Goal: Task Accomplishment & Management: Use online tool/utility

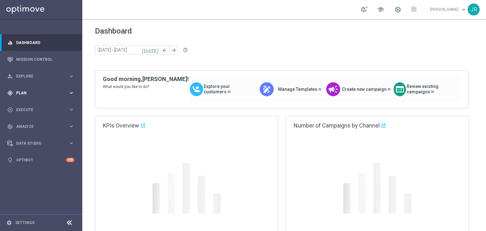
click at [30, 94] on span "Plan" at bounding box center [42, 93] width 52 height 4
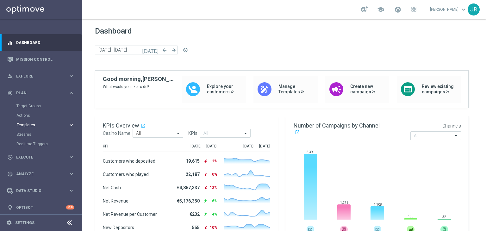
click at [33, 124] on span "Templates" at bounding box center [39, 125] width 45 height 4
click at [34, 134] on link "Optimail" at bounding box center [43, 134] width 46 height 5
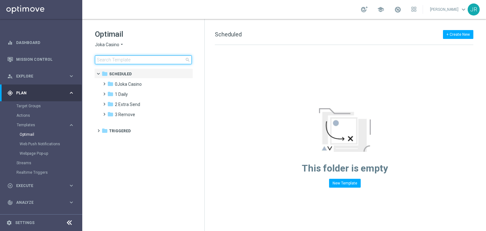
click at [109, 59] on input at bounding box center [143, 59] width 97 height 9
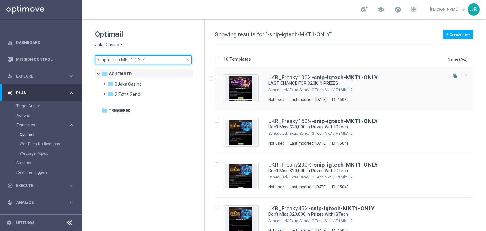
type input "-snip-igtech-MKT1-ONLY"
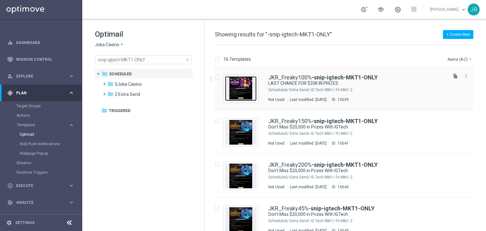
click at [238, 85] on img "Press SPACE to select this row." at bounding box center [241, 88] width 32 height 25
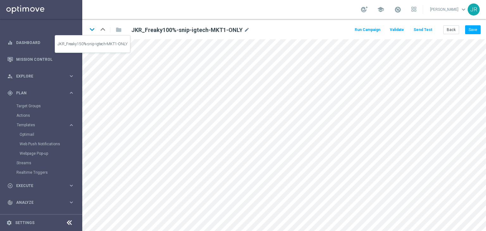
click at [91, 28] on icon "keyboard_arrow_down" at bounding box center [91, 29] width 9 height 9
click at [472, 28] on button "Save" at bounding box center [472, 29] width 15 height 9
click at [94, 30] on icon "keyboard_arrow_down" at bounding box center [91, 29] width 9 height 9
click at [478, 31] on button "Save" at bounding box center [472, 29] width 15 height 9
click at [90, 30] on icon "keyboard_arrow_down" at bounding box center [91, 29] width 9 height 9
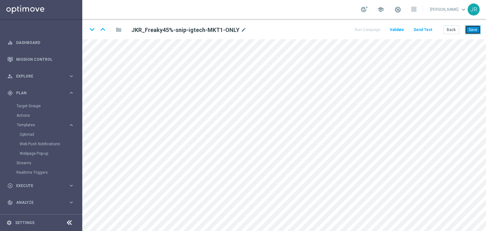
click at [474, 30] on button "Save" at bounding box center [472, 29] width 15 height 9
click at [94, 29] on icon "keyboard_arrow_down" at bounding box center [91, 29] width 9 height 9
drag, startPoint x: 475, startPoint y: 32, endPoint x: 474, endPoint y: 37, distance: 5.1
click at [475, 32] on button "Save" at bounding box center [472, 29] width 15 height 9
drag, startPoint x: 471, startPoint y: 29, endPoint x: 458, endPoint y: 35, distance: 14.7
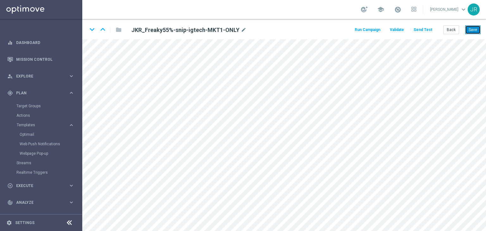
click at [472, 29] on button "Save" at bounding box center [472, 29] width 15 height 9
drag, startPoint x: 94, startPoint y: 31, endPoint x: 169, endPoint y: 72, distance: 85.5
click at [94, 30] on icon "keyboard_arrow_down" at bounding box center [91, 29] width 9 height 9
click at [474, 31] on button "Save" at bounding box center [472, 29] width 15 height 9
drag, startPoint x: 455, startPoint y: 29, endPoint x: 447, endPoint y: 34, distance: 9.2
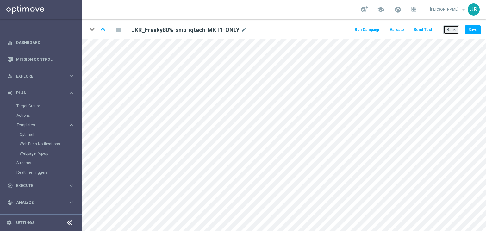
click at [455, 29] on button "Back" at bounding box center [451, 29] width 16 height 9
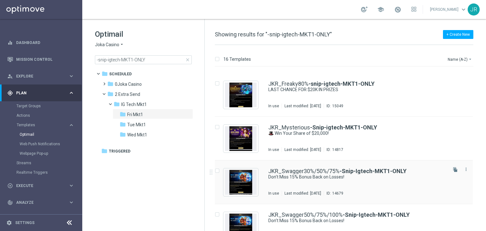
scroll to position [253, 0]
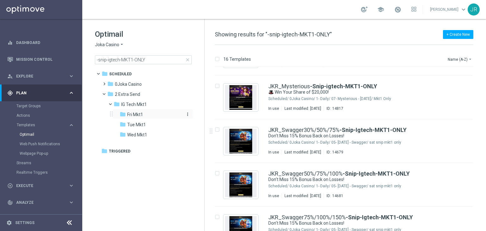
click at [130, 112] on span "Fri Mkt1" at bounding box center [135, 115] width 16 height 6
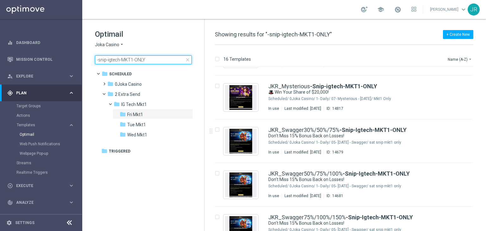
click at [186, 63] on input "-snip-igtech-MKT1-ONLY" at bounding box center [143, 59] width 97 height 9
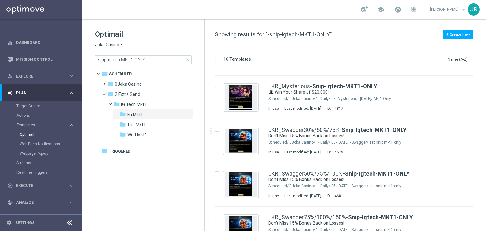
click at [186, 59] on span "close" at bounding box center [187, 59] width 5 height 5
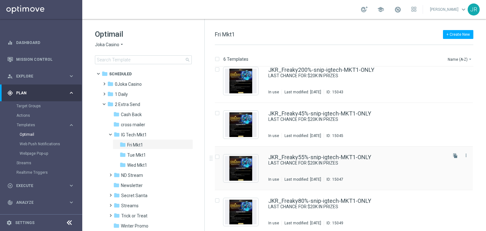
scroll to position [97, 0]
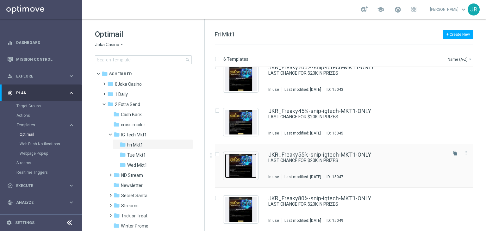
click at [253, 160] on img "Press SPACE to select this row." at bounding box center [241, 165] width 32 height 25
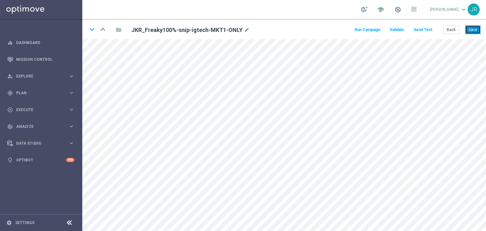
click at [474, 28] on button "Save" at bounding box center [472, 29] width 15 height 9
click at [471, 30] on button "Save" at bounding box center [472, 29] width 15 height 9
click at [448, 30] on button "Back" at bounding box center [451, 29] width 16 height 9
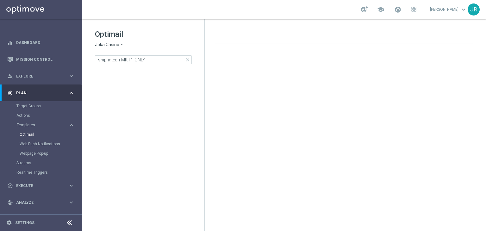
click at [107, 46] on span "Joka Casino" at bounding box center [107, 45] width 24 height 6
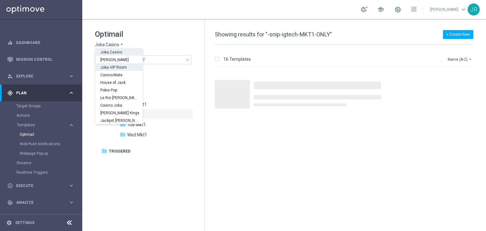
click at [0, 0] on span "Joka VIP Room" at bounding box center [0, 0] width 0 height 0
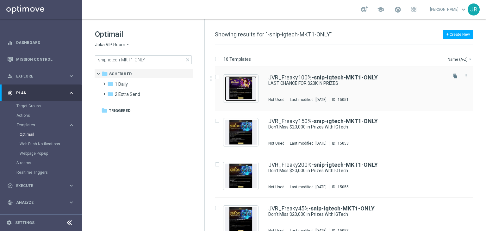
click at [237, 90] on img "Press SPACE to select this row." at bounding box center [241, 88] width 32 height 25
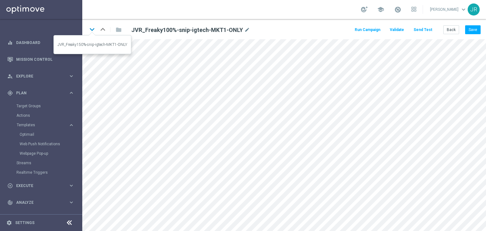
click at [92, 31] on icon "keyboard_arrow_down" at bounding box center [91, 29] width 9 height 9
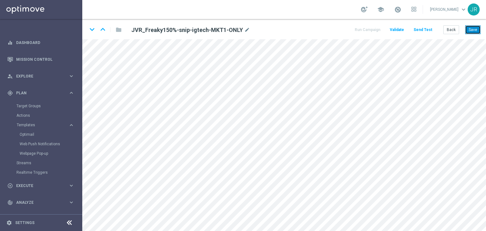
click at [475, 28] on button "Save" at bounding box center [472, 29] width 15 height 9
click at [94, 29] on icon "keyboard_arrow_down" at bounding box center [91, 29] width 9 height 9
click at [474, 30] on button "Save" at bounding box center [472, 29] width 15 height 9
click at [90, 28] on icon "keyboard_arrow_down" at bounding box center [91, 29] width 9 height 9
click at [473, 29] on button "Save" at bounding box center [472, 29] width 15 height 9
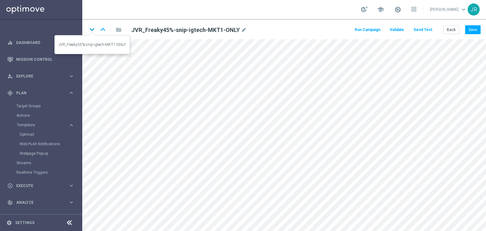
click at [92, 28] on icon "keyboard_arrow_down" at bounding box center [91, 29] width 9 height 9
drag, startPoint x: 472, startPoint y: 29, endPoint x: 460, endPoint y: 52, distance: 24.7
click at [472, 29] on button "Save" at bounding box center [472, 29] width 15 height 9
click at [91, 30] on icon "keyboard_arrow_down" at bounding box center [91, 29] width 9 height 9
click at [473, 29] on button "Save" at bounding box center [472, 29] width 15 height 9
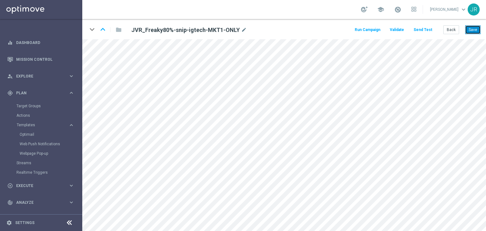
click at [476, 31] on button "Save" at bounding box center [472, 29] width 15 height 9
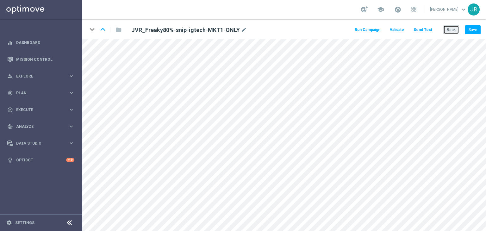
click at [449, 28] on button "Back" at bounding box center [451, 29] width 16 height 9
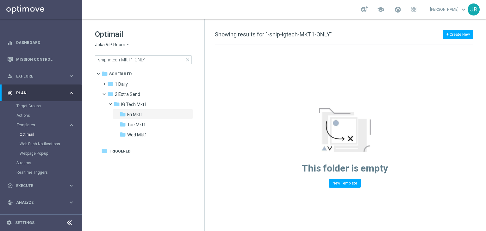
click at [99, 43] on span "Joka VIP Room" at bounding box center [110, 45] width 30 height 6
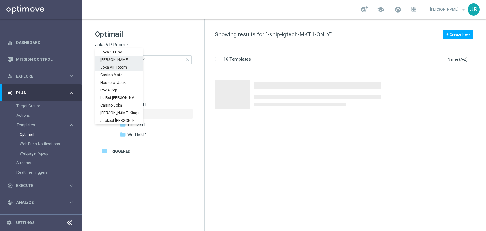
click at [0, 0] on span "[PERSON_NAME]" at bounding box center [0, 0] width 0 height 0
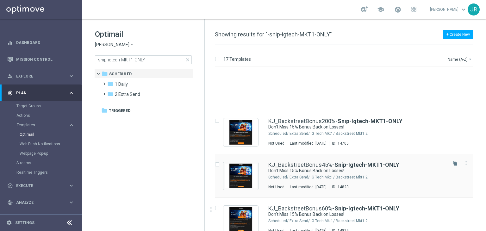
scroll to position [63, 0]
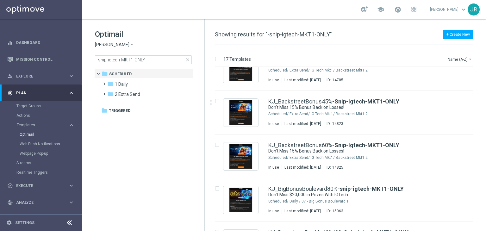
click at [188, 64] on div "Optimail King Johnnie arrow_drop_down × King Johnnie -snip-igtech-MKT1-ONLY clo…" at bounding box center [143, 62] width 122 height 87
click at [188, 60] on span "close" at bounding box center [187, 59] width 5 height 5
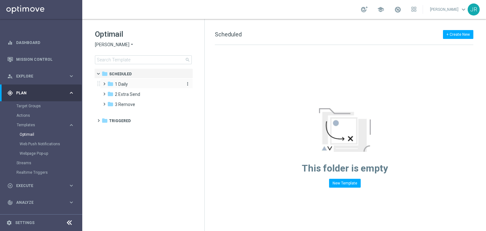
click at [133, 85] on div "folder 1 Daily" at bounding box center [143, 84] width 73 height 7
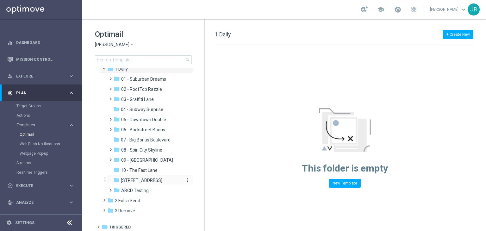
scroll to position [17, 0]
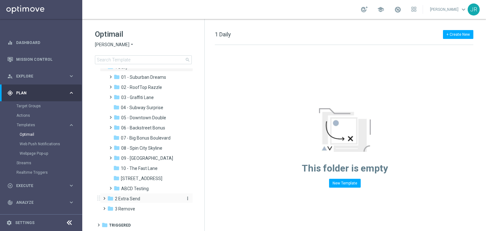
click at [133, 199] on span "2 Extra Send" at bounding box center [127, 199] width 25 height 6
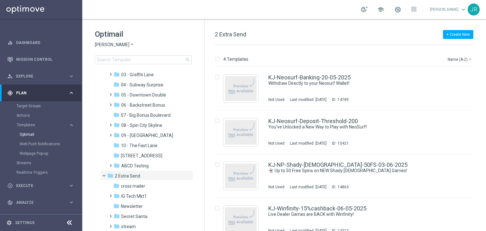
scroll to position [80, 0]
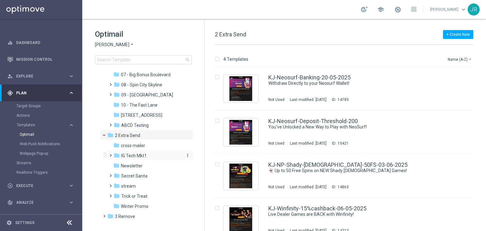
click at [128, 158] on div "folder IG Tech Mkt1" at bounding box center [147, 155] width 67 height 7
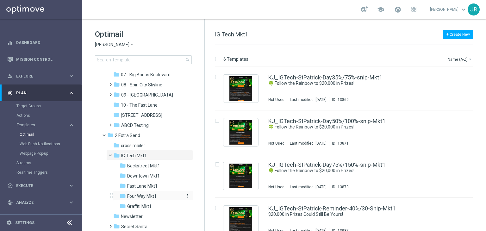
click at [140, 193] on span "Four Way Mkt1" at bounding box center [141, 196] width 29 height 6
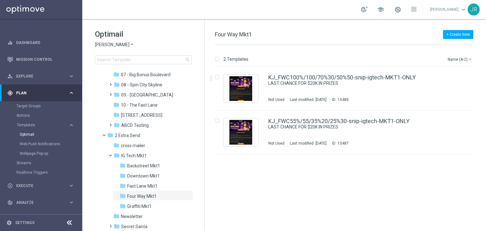
drag, startPoint x: 283, startPoint y: 91, endPoint x: 280, endPoint y: 96, distance: 6.3
click at [283, 91] on div "KJ_FWC100%/100/70%30/50%50-snip-igtech-MKT1-ONLY LAST CHANCE FOR $20K IN PRIZES…" at bounding box center [357, 89] width 178 height 28
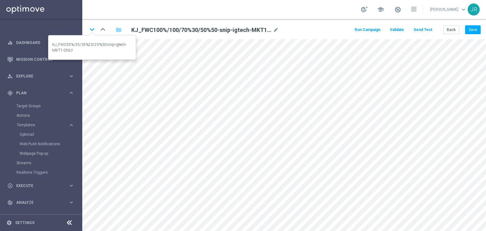
click at [90, 31] on icon "keyboard_arrow_down" at bounding box center [91, 29] width 9 height 9
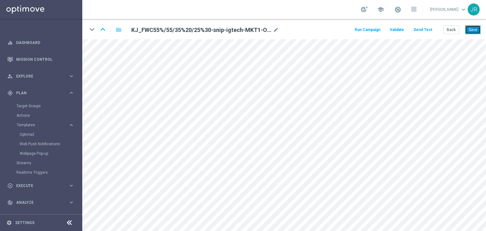
click at [477, 29] on button "Save" at bounding box center [472, 29] width 15 height 9
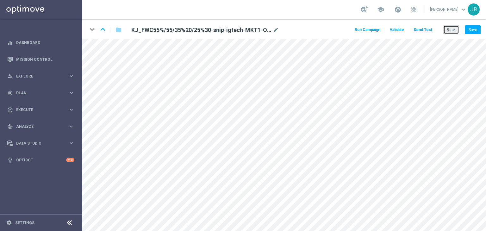
click at [448, 29] on button "Back" at bounding box center [451, 29] width 16 height 9
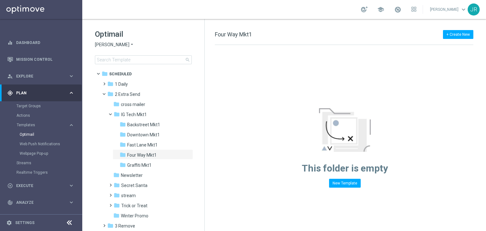
click at [103, 42] on span "[PERSON_NAME]" at bounding box center [112, 45] width 34 height 6
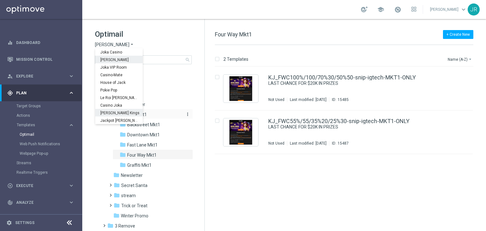
click at [0, 0] on span "[PERSON_NAME] Kings" at bounding box center [0, 0] width 0 height 0
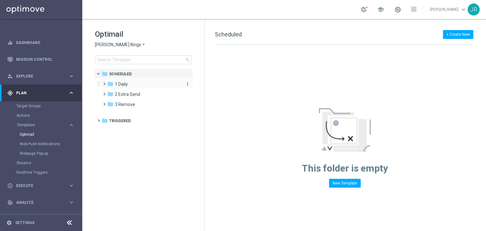
click at [121, 82] on span "1 Daily" at bounding box center [121, 84] width 13 height 6
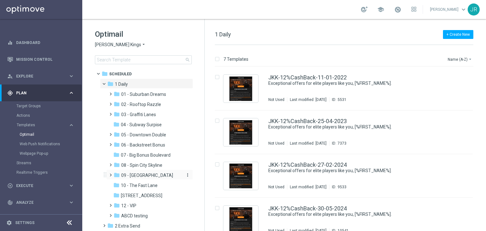
click at [144, 176] on span "09 - [GEOGRAPHIC_DATA]" at bounding box center [147, 175] width 52 height 6
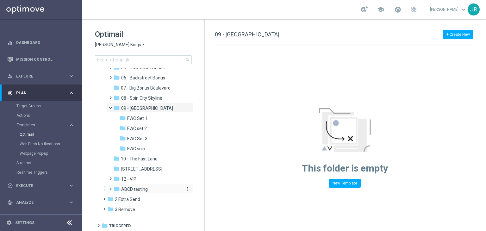
scroll to position [68, 0]
click at [133, 147] on span "FWC snip" at bounding box center [136, 148] width 18 height 6
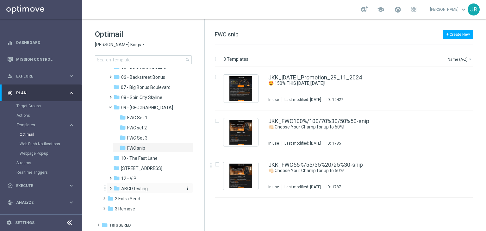
click at [125, 191] on span "ABCD testing" at bounding box center [134, 189] width 27 height 6
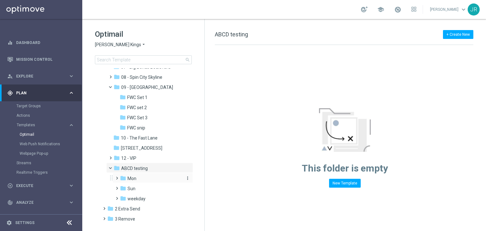
scroll to position [98, 0]
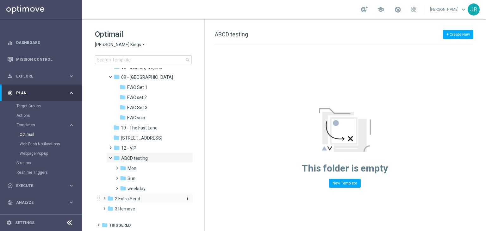
click at [125, 198] on span "2 Extra Send" at bounding box center [127, 199] width 25 height 6
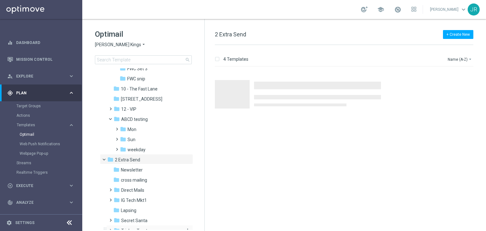
scroll to position [179, 0]
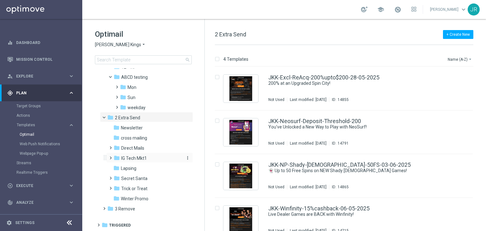
click at [137, 158] on span "IG Tech Mkt1" at bounding box center [134, 158] width 26 height 6
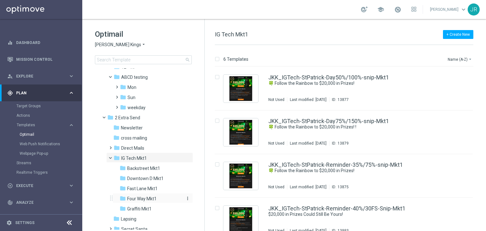
click at [138, 199] on span "Four Way Mkt1" at bounding box center [141, 199] width 29 height 6
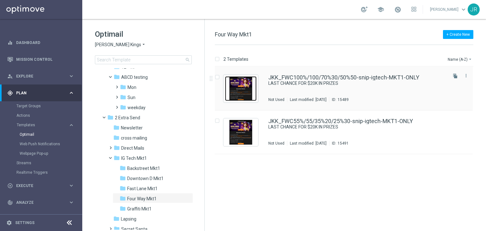
click at [246, 89] on img "Press SPACE to select this row." at bounding box center [241, 88] width 32 height 25
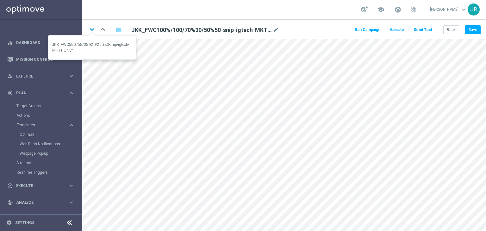
click at [90, 31] on icon "keyboard_arrow_down" at bounding box center [91, 29] width 9 height 9
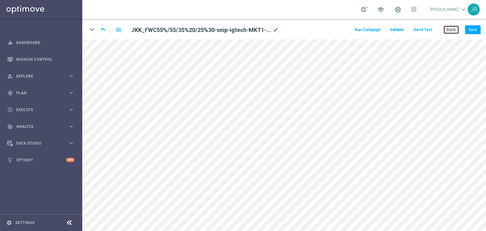
click at [452, 31] on button "Back" at bounding box center [451, 29] width 16 height 9
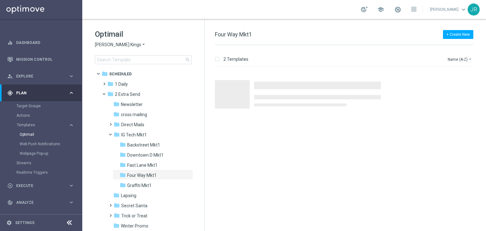
click at [106, 42] on span "[PERSON_NAME] Kings" at bounding box center [118, 45] width 46 height 6
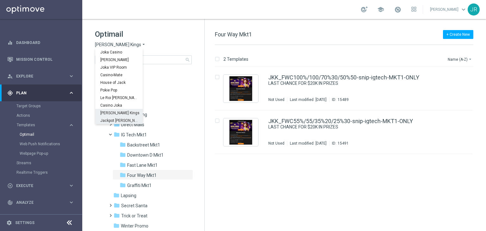
click at [0, 0] on span "Jackpot [PERSON_NAME]" at bounding box center [0, 0] width 0 height 0
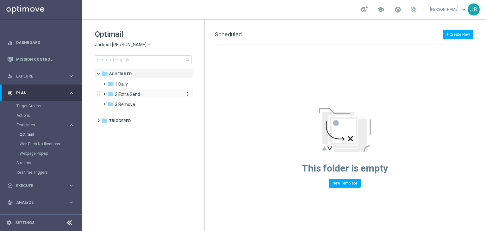
click at [119, 93] on span "2 Extra Send" at bounding box center [127, 94] width 25 height 6
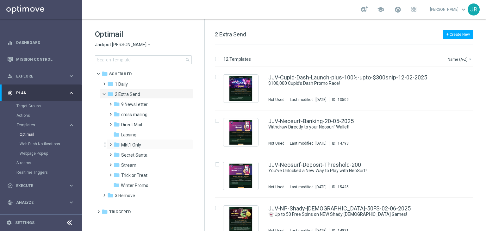
click at [130, 140] on div "folder Mkt1 Only more_vert" at bounding box center [149, 144] width 87 height 10
click at [132, 144] on span "Mkt1 Only" at bounding box center [131, 145] width 20 height 6
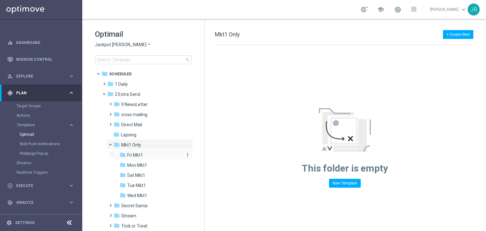
click at [145, 153] on div "folder Fri Mkt1" at bounding box center [151, 154] width 62 height 7
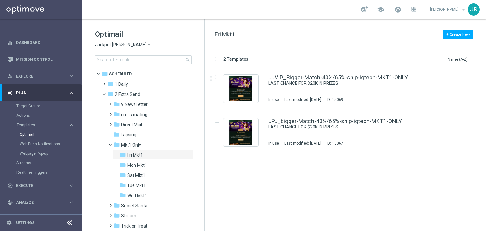
click at [113, 46] on span "Jackpot [PERSON_NAME]" at bounding box center [121, 45] width 52 height 6
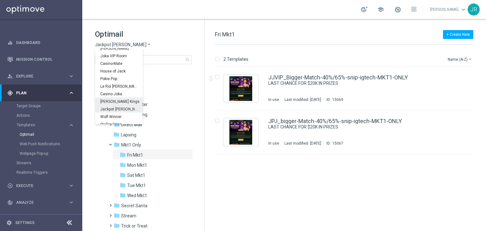
scroll to position [23, 0]
click at [0, 0] on span "Wolf Winner" at bounding box center [0, 0] width 0 height 0
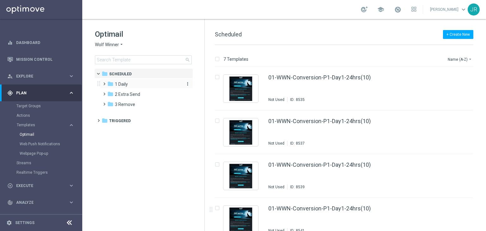
click at [131, 86] on div "folder 1 Daily" at bounding box center [143, 84] width 73 height 7
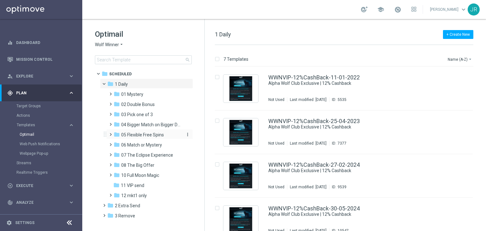
click at [156, 136] on span "05 Flexible Free Spins" at bounding box center [142, 135] width 43 height 6
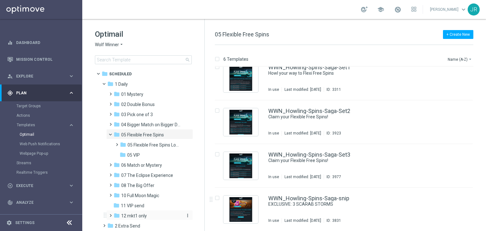
scroll to position [27, 0]
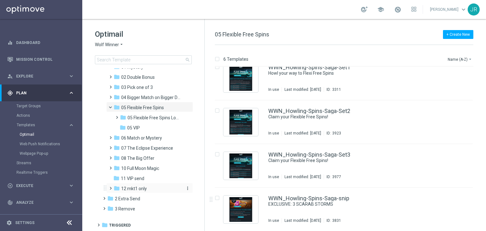
click at [142, 190] on span "12 mkt1 only" at bounding box center [134, 189] width 26 height 6
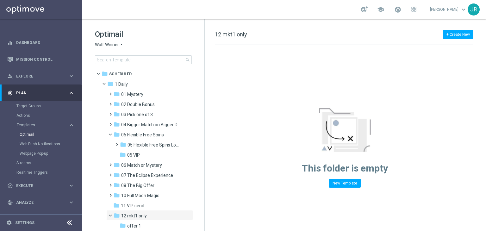
scroll to position [63, 0]
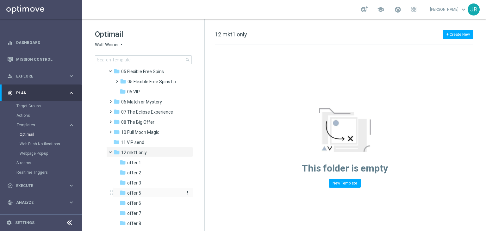
click at [145, 193] on div "folder offer 5" at bounding box center [151, 192] width 62 height 7
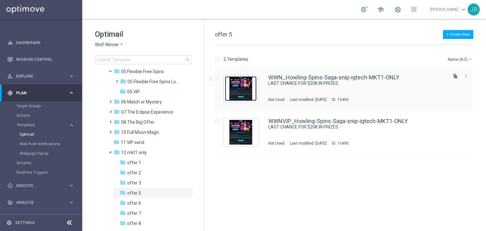
click at [231, 86] on img "Press SPACE to select this row." at bounding box center [241, 88] width 32 height 25
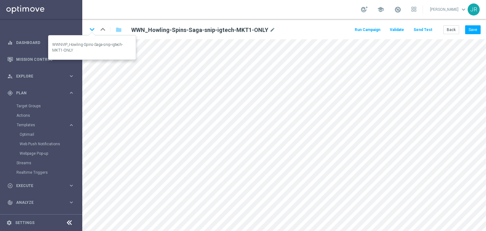
click at [93, 32] on icon "keyboard_arrow_down" at bounding box center [91, 29] width 9 height 9
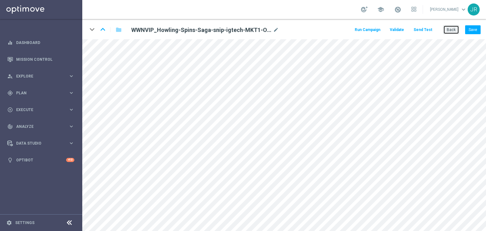
click at [454, 29] on button "Back" at bounding box center [451, 29] width 16 height 9
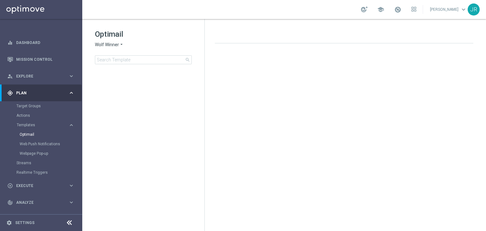
click at [108, 47] on span "Wolf Winner" at bounding box center [107, 45] width 24 height 6
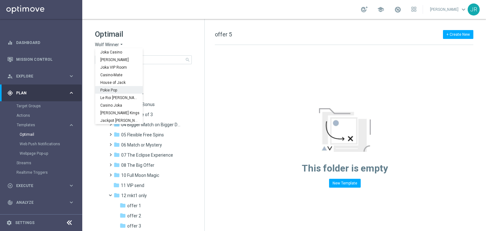
scroll to position [23, 0]
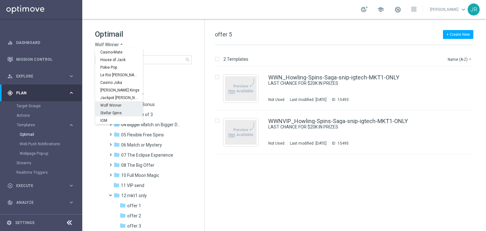
click at [0, 0] on span "Stellar Spins" at bounding box center [0, 0] width 0 height 0
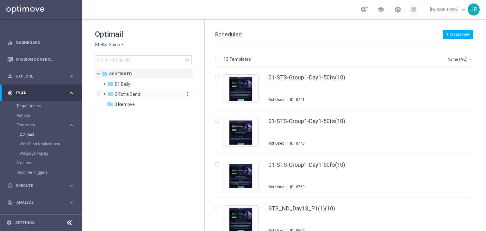
click at [152, 93] on div "folder 2 Extra Send" at bounding box center [143, 94] width 73 height 7
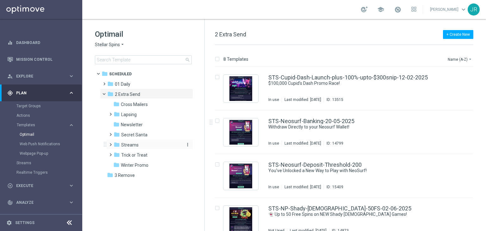
click at [144, 147] on div "folder Streams" at bounding box center [147, 144] width 67 height 7
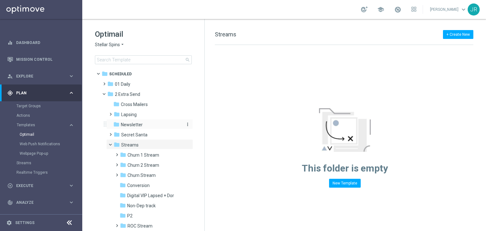
click at [123, 125] on span "Newsletter" at bounding box center [132, 125] width 22 height 6
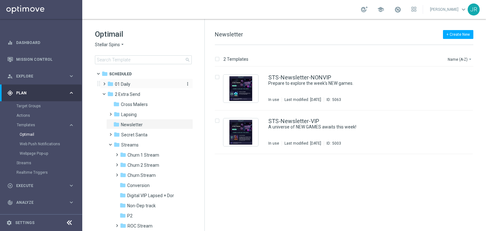
click at [130, 83] on span "01 Daily" at bounding box center [122, 84] width 15 height 6
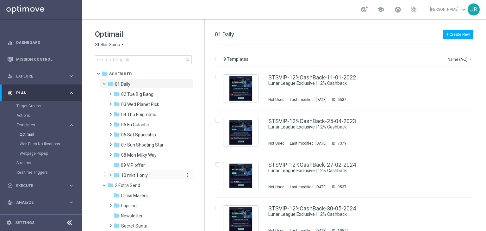
click at [138, 172] on span "10 mkt 1 only" at bounding box center [134, 175] width 27 height 6
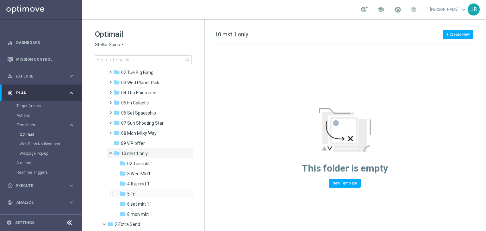
scroll to position [32, 0]
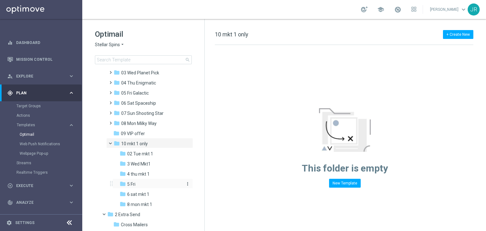
click at [145, 182] on div "folder 5 Fri" at bounding box center [151, 184] width 62 height 7
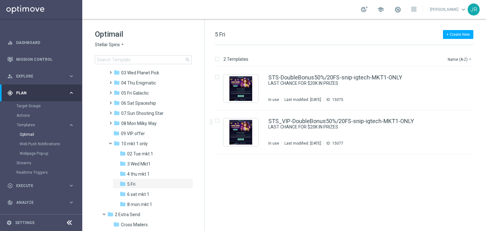
click at [107, 43] on span "Stellar Spins" at bounding box center [107, 45] width 25 height 6
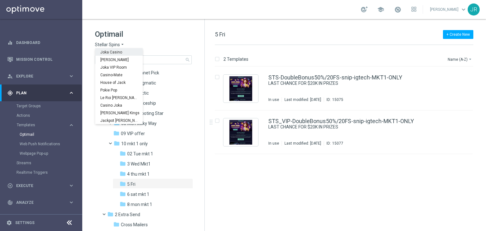
click at [112, 54] on div "Joka Casino" at bounding box center [118, 52] width 47 height 8
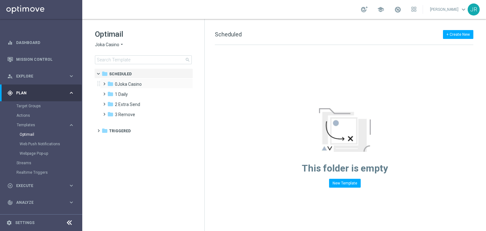
click at [122, 80] on div "folder 0Joka Casino more_vert" at bounding box center [146, 83] width 93 height 10
click at [123, 85] on span "0Joka Casino" at bounding box center [128, 84] width 27 height 6
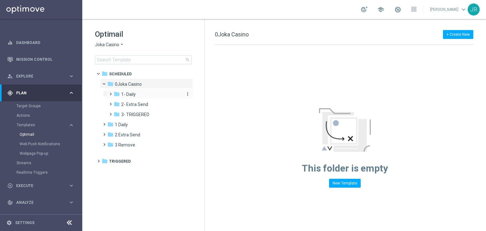
click at [127, 94] on span "1- Daily" at bounding box center [128, 94] width 15 height 6
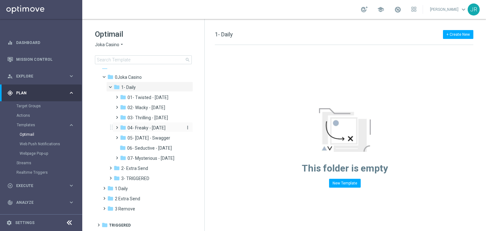
click at [142, 131] on span "04- Freaky - Friday" at bounding box center [146, 128] width 38 height 6
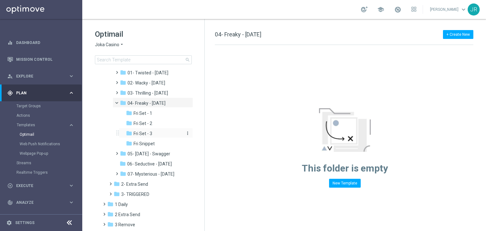
click at [153, 137] on div "folder Fri Set - 3" at bounding box center [154, 133] width 57 height 7
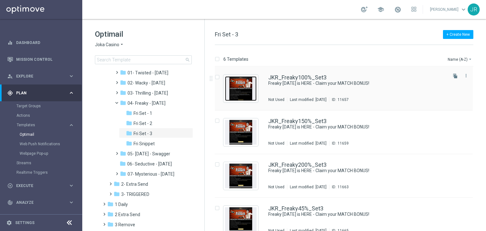
click at [247, 90] on img "Press SPACE to select this row." at bounding box center [241, 88] width 32 height 25
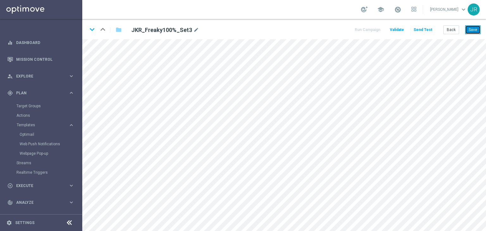
click at [472, 29] on button "Save" at bounding box center [472, 29] width 15 height 9
click at [90, 21] on div "keyboard_arrow_down keyboard_arrow_up folder JKR_Freaky100%_Set3 mode_edit Run …" at bounding box center [284, 29] width 404 height 20
click at [89, 25] on icon "keyboard_arrow_down" at bounding box center [91, 29] width 9 height 9
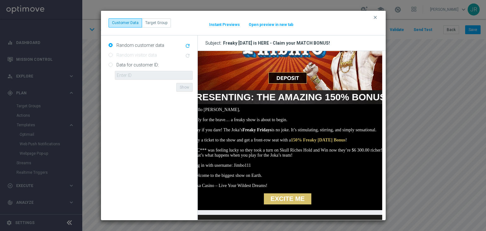
scroll to position [63, 0]
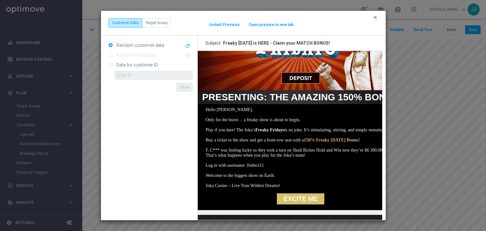
click at [373, 18] on icon "clear" at bounding box center [375, 17] width 5 height 5
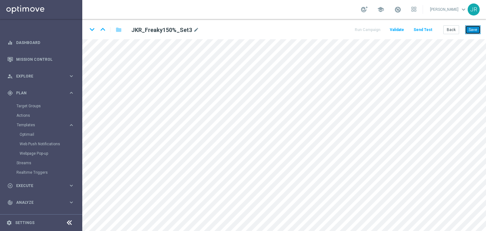
click at [477, 31] on button "Save" at bounding box center [472, 29] width 15 height 9
click at [92, 28] on icon "keyboard_arrow_down" at bounding box center [91, 29] width 9 height 9
click at [474, 28] on button "Save" at bounding box center [472, 29] width 15 height 9
click at [93, 30] on icon "keyboard_arrow_down" at bounding box center [91, 29] width 9 height 9
click at [94, 31] on icon "keyboard_arrow_down" at bounding box center [91, 29] width 9 height 9
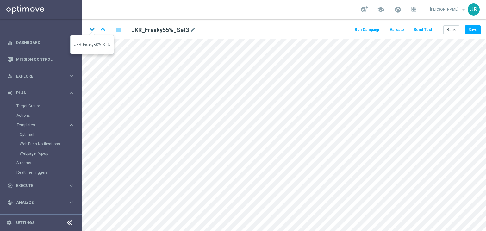
click at [91, 25] on icon "keyboard_arrow_down" at bounding box center [91, 29] width 9 height 9
click at [472, 28] on button "Save" at bounding box center [472, 29] width 15 height 9
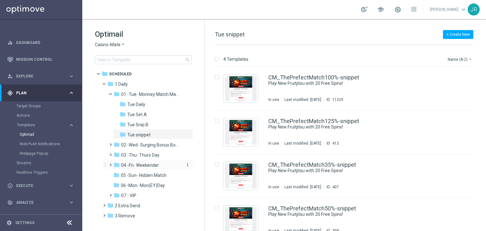
click at [138, 167] on span "04 -Fri- Weekender" at bounding box center [140, 165] width 38 height 6
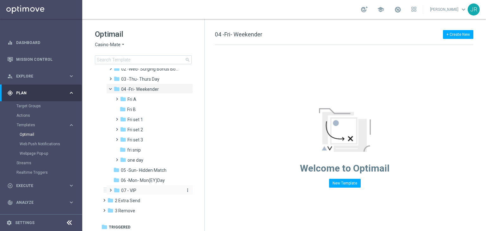
scroll to position [78, 0]
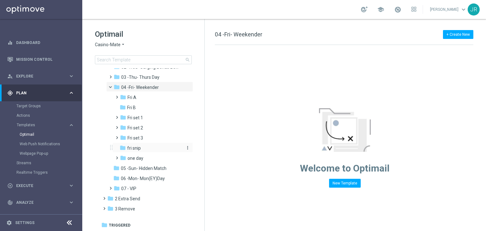
click at [133, 149] on span "fri snip" at bounding box center [134, 148] width 14 height 6
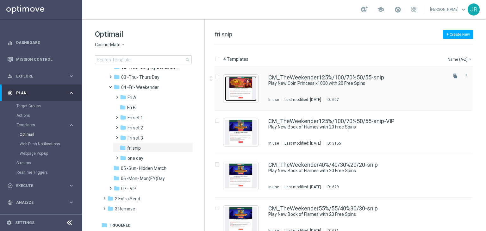
click at [249, 94] on img "Press SPACE to select this row." at bounding box center [241, 88] width 32 height 25
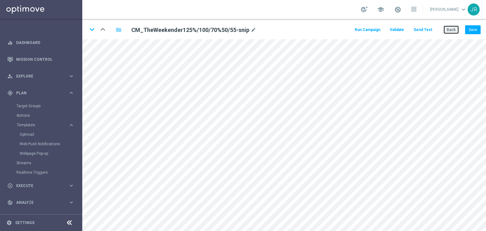
click at [456, 31] on button "Back" at bounding box center [451, 29] width 16 height 9
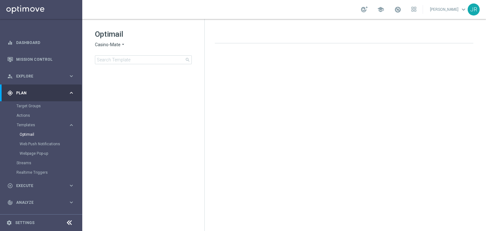
click at [108, 46] on span "Casino-Mate" at bounding box center [108, 45] width 26 height 6
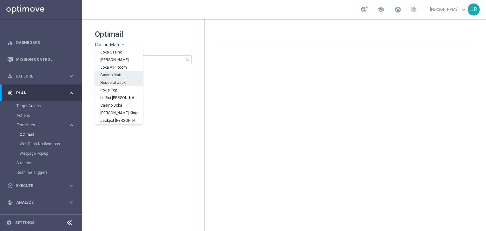
click at [0, 0] on span "House of Jack" at bounding box center [0, 0] width 0 height 0
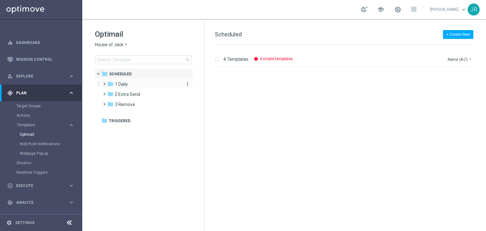
click at [137, 86] on div "folder 1 Daily" at bounding box center [143, 84] width 73 height 7
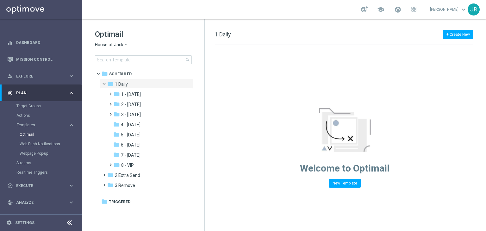
drag, startPoint x: 140, startPoint y: 124, endPoint x: 290, endPoint y: 96, distance: 151.9
click at [141, 124] on div "folder 4 - Friday" at bounding box center [146, 124] width 67 height 7
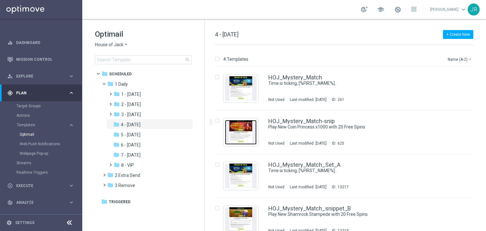
drag, startPoint x: 239, startPoint y: 132, endPoint x: 211, endPoint y: 113, distance: 34.2
click at [239, 132] on img "Press SPACE to select this row." at bounding box center [241, 132] width 32 height 25
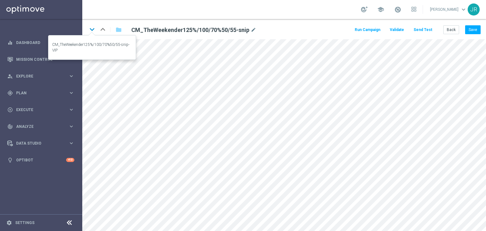
click at [91, 28] on icon "keyboard_arrow_down" at bounding box center [91, 29] width 9 height 9
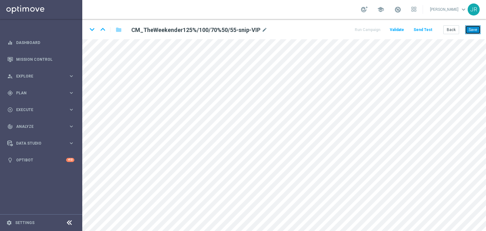
click at [474, 26] on button "Save" at bounding box center [472, 29] width 15 height 9
drag, startPoint x: 472, startPoint y: 29, endPoint x: 463, endPoint y: 33, distance: 9.6
click at [472, 29] on button "Save" at bounding box center [472, 29] width 15 height 9
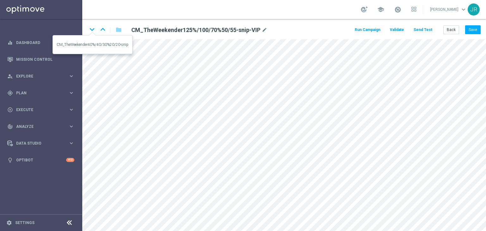
click at [94, 29] on icon "keyboard_arrow_down" at bounding box center [91, 29] width 9 height 9
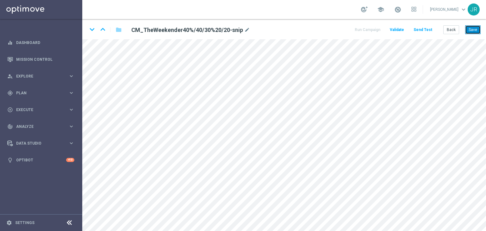
click at [470, 30] on button "Save" at bounding box center [472, 29] width 15 height 9
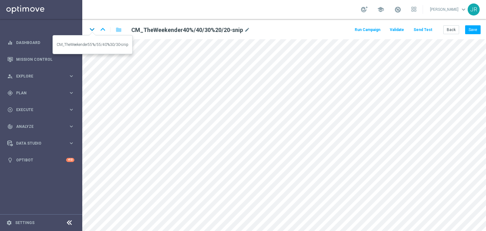
click at [91, 28] on icon "keyboard_arrow_down" at bounding box center [91, 29] width 9 height 9
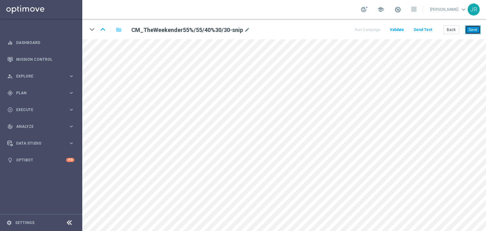
click at [478, 25] on button "Save" at bounding box center [472, 29] width 15 height 9
click at [445, 32] on button "Back" at bounding box center [451, 29] width 16 height 9
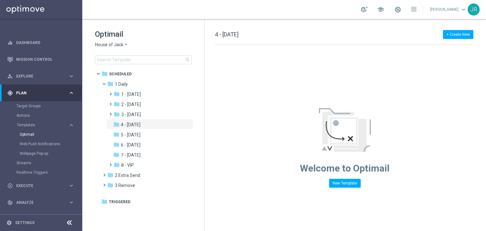
click at [107, 44] on span "House of Jack" at bounding box center [109, 45] width 28 height 6
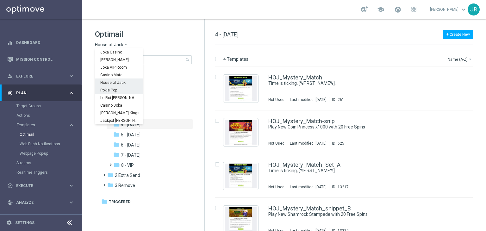
click at [0, 0] on span "Pokie Pop" at bounding box center [0, 0] width 0 height 0
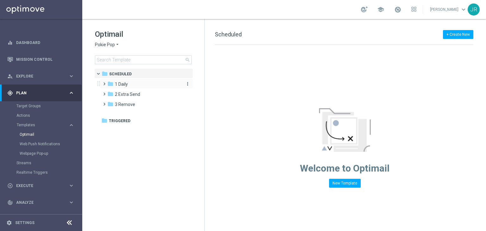
click at [123, 85] on span "1 Daily" at bounding box center [121, 84] width 13 height 6
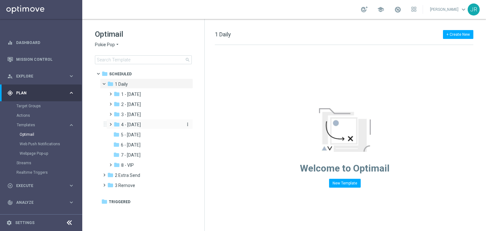
click at [140, 124] on div "folder 4 - Friday" at bounding box center [147, 124] width 67 height 7
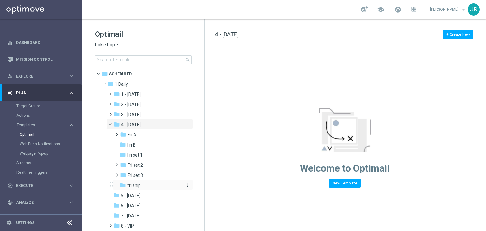
click at [131, 183] on span "fri snip" at bounding box center [134, 185] width 14 height 6
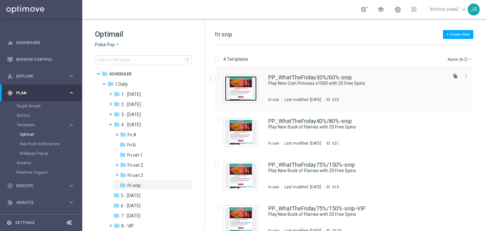
click at [239, 88] on img "Press SPACE to select this row." at bounding box center [241, 88] width 32 height 25
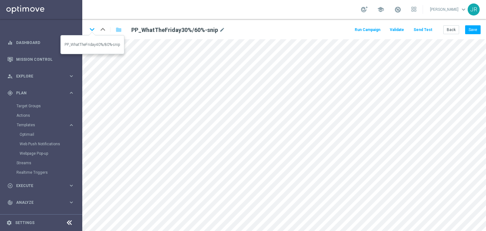
click at [94, 28] on icon "keyboard_arrow_down" at bounding box center [91, 29] width 9 height 9
click at [474, 28] on button "Save" at bounding box center [472, 29] width 15 height 9
drag, startPoint x: 92, startPoint y: 31, endPoint x: 170, endPoint y: 67, distance: 86.6
click at [92, 31] on icon "keyboard_arrow_down" at bounding box center [91, 29] width 9 height 9
click at [471, 29] on button "Save" at bounding box center [472, 29] width 15 height 9
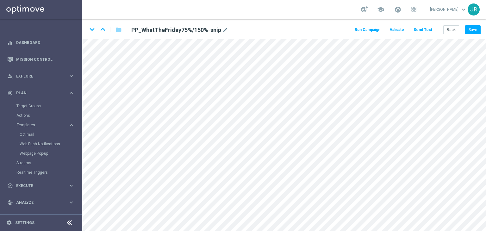
drag, startPoint x: 90, startPoint y: 29, endPoint x: 209, endPoint y: 99, distance: 138.3
click at [90, 29] on icon "keyboard_arrow_down" at bounding box center [91, 29] width 9 height 9
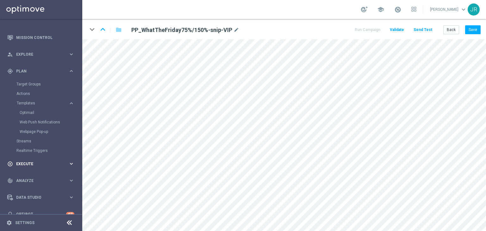
scroll to position [32, 0]
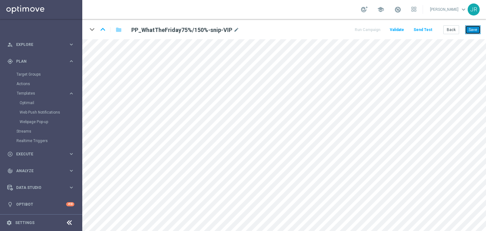
click at [476, 31] on button "Save" at bounding box center [472, 29] width 15 height 9
click at [105, 29] on icon "keyboard_arrow_up" at bounding box center [102, 29] width 9 height 9
click at [101, 28] on icon "keyboard_arrow_up" at bounding box center [102, 29] width 9 height 9
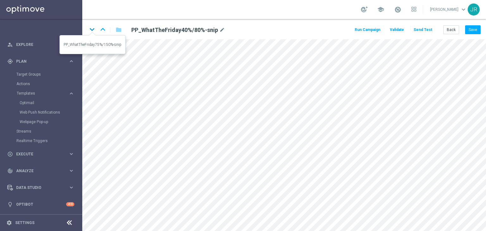
click at [91, 29] on icon "keyboard_arrow_down" at bounding box center [91, 29] width 9 height 9
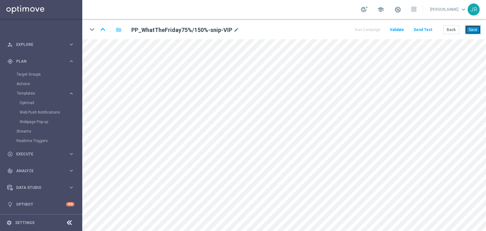
click at [474, 27] on button "Save" at bounding box center [472, 29] width 15 height 9
click at [456, 28] on button "Back" at bounding box center [451, 29] width 16 height 9
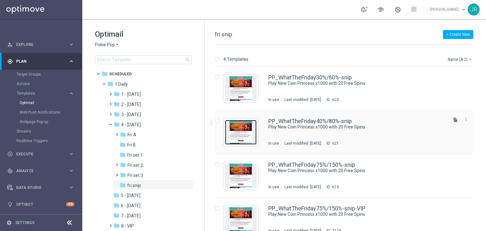
click at [238, 131] on img "Press SPACE to select this row." at bounding box center [241, 132] width 32 height 25
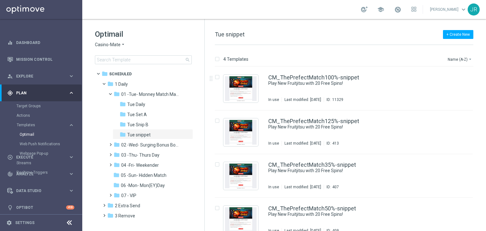
click at [103, 47] on span "Casino-Mate" at bounding box center [108, 45] width 26 height 6
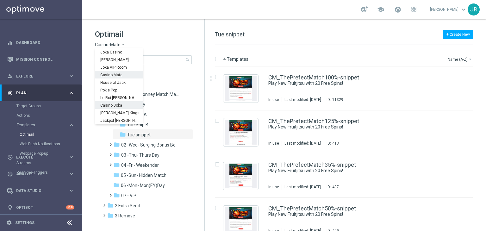
scroll to position [23, 0]
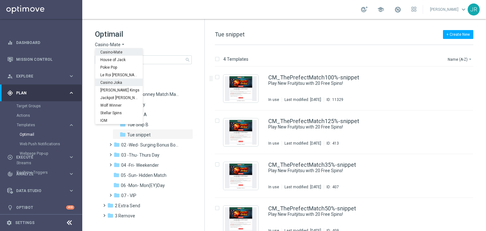
click at [0, 0] on span "Casino Joka" at bounding box center [0, 0] width 0 height 0
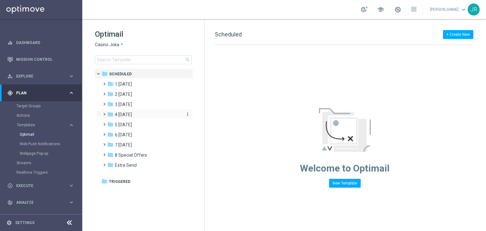
click at [122, 115] on span "4 [DATE]" at bounding box center [123, 115] width 17 height 6
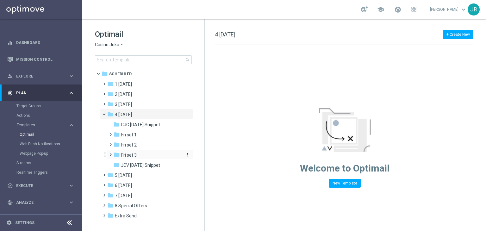
click at [136, 155] on span "Fri set 3" at bounding box center [128, 155] width 15 height 6
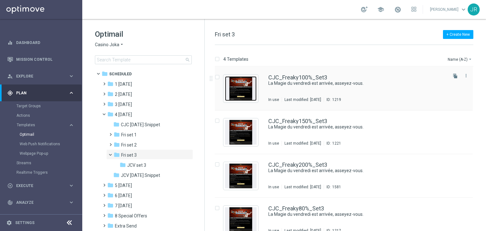
click at [243, 86] on img "Press SPACE to select this row." at bounding box center [241, 88] width 32 height 25
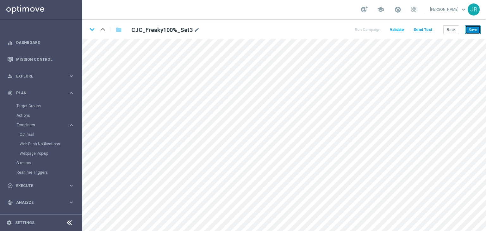
click at [469, 31] on button "Save" at bounding box center [472, 29] width 15 height 9
click at [93, 31] on icon "keyboard_arrow_down" at bounding box center [91, 29] width 9 height 9
click at [473, 29] on button "Save" at bounding box center [472, 29] width 15 height 9
click at [474, 29] on button "Save" at bounding box center [472, 29] width 15 height 9
click at [90, 29] on icon "keyboard_arrow_down" at bounding box center [91, 29] width 9 height 9
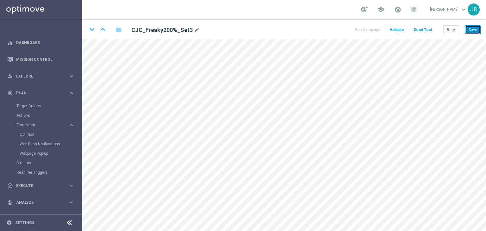
click at [472, 28] on button "Save" at bounding box center [472, 29] width 15 height 9
click at [96, 31] on icon "keyboard_arrow_down" at bounding box center [91, 29] width 9 height 9
click at [473, 32] on button "Save" at bounding box center [472, 29] width 15 height 9
click at [474, 29] on button "Save" at bounding box center [472, 29] width 15 height 9
click at [479, 32] on button "Save" at bounding box center [472, 29] width 15 height 9
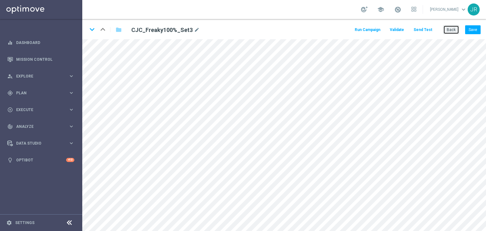
click at [456, 29] on button "Back" at bounding box center [451, 29] width 16 height 9
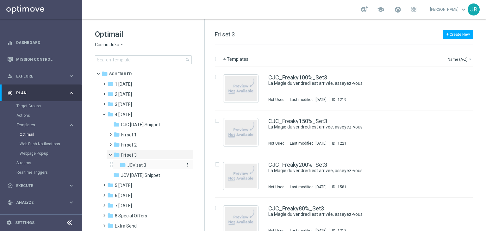
click at [135, 165] on span "JCV set 3" at bounding box center [136, 165] width 19 height 6
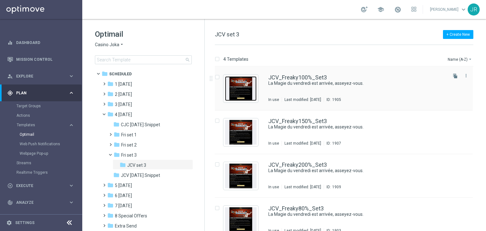
click at [244, 97] on img "Press SPACE to select this row." at bounding box center [241, 88] width 32 height 25
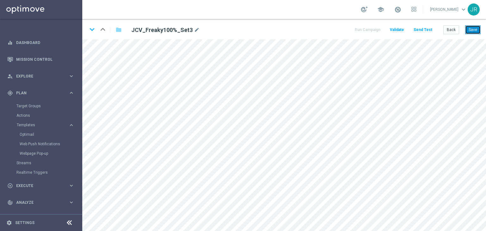
click at [473, 32] on button "Save" at bounding box center [472, 29] width 15 height 9
click at [91, 30] on icon "keyboard_arrow_down" at bounding box center [91, 29] width 9 height 9
click at [472, 32] on button "Save" at bounding box center [472, 29] width 15 height 9
click at [92, 31] on icon "keyboard_arrow_down" at bounding box center [91, 29] width 9 height 9
drag, startPoint x: 469, startPoint y: 29, endPoint x: 468, endPoint y: 35, distance: 6.1
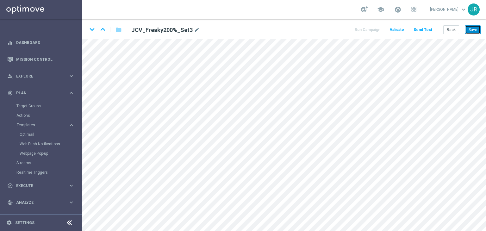
click at [469, 31] on button "Save" at bounding box center [472, 29] width 15 height 9
click at [92, 31] on icon "keyboard_arrow_down" at bounding box center [91, 29] width 9 height 9
click at [472, 31] on button "Save" at bounding box center [472, 29] width 15 height 9
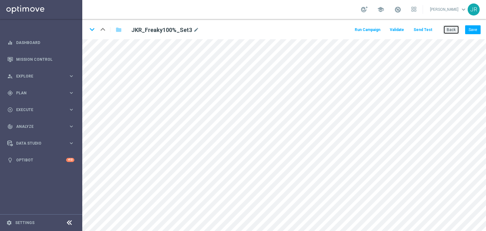
click at [448, 28] on button "Back" at bounding box center [451, 29] width 16 height 9
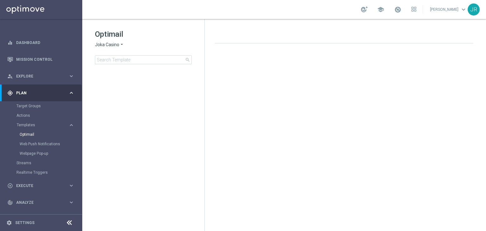
drag, startPoint x: 110, startPoint y: 44, endPoint x: 112, endPoint y: 47, distance: 4.0
click at [110, 43] on span "Joka Casino" at bounding box center [107, 45] width 24 height 6
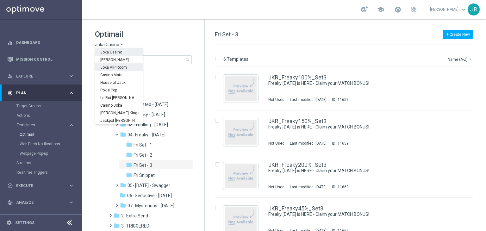
click at [0, 0] on span "Joka VIP Room" at bounding box center [0, 0] width 0 height 0
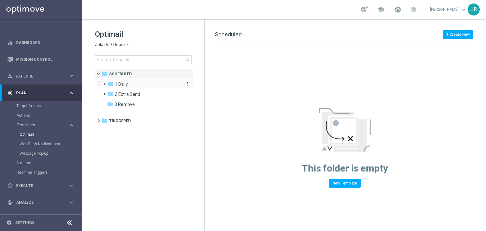
click at [130, 85] on div "folder 1 Daily" at bounding box center [143, 84] width 73 height 7
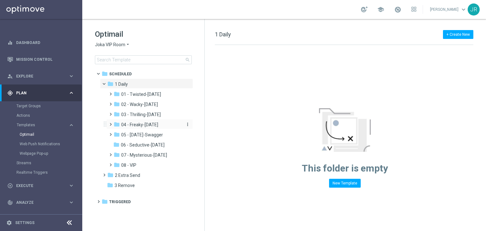
click at [139, 122] on span "04 - Freaky-Friday" at bounding box center [139, 125] width 37 height 6
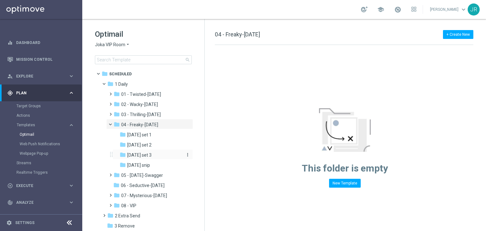
click at [144, 156] on span "Friday set 3" at bounding box center [139, 155] width 24 height 6
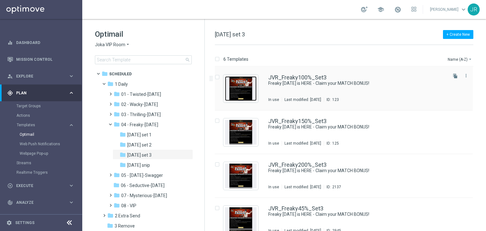
click at [245, 83] on img "Press SPACE to select this row." at bounding box center [241, 88] width 32 height 25
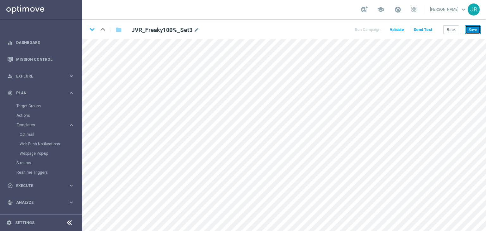
click at [474, 27] on button "Save" at bounding box center [472, 29] width 15 height 9
click at [93, 30] on icon "keyboard_arrow_down" at bounding box center [91, 29] width 9 height 9
click at [271, 12] on div "school Judith Ratau keyboard_arrow_down JR" at bounding box center [284, 9] width 404 height 19
click at [221, 5] on div "school Judith Ratau keyboard_arrow_down JR" at bounding box center [284, 9] width 404 height 19
click at [278, 12] on div "school Judith Ratau keyboard_arrow_down JR" at bounding box center [284, 9] width 404 height 19
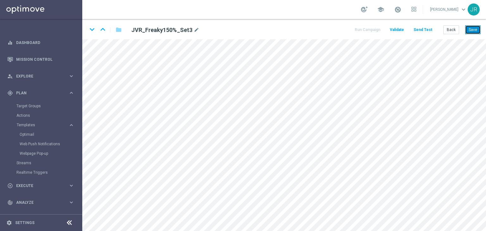
click at [474, 31] on button "Save" at bounding box center [472, 29] width 15 height 9
drag, startPoint x: 91, startPoint y: 28, endPoint x: 92, endPoint y: 33, distance: 5.2
click at [91, 28] on icon "keyboard_arrow_down" at bounding box center [91, 29] width 9 height 9
click at [475, 27] on button "Save" at bounding box center [472, 29] width 15 height 9
click at [93, 30] on icon "keyboard_arrow_down" at bounding box center [91, 29] width 9 height 9
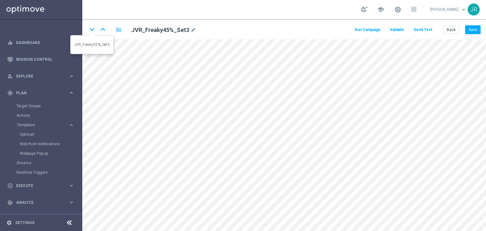
click at [93, 29] on icon "keyboard_arrow_down" at bounding box center [91, 29] width 9 height 9
click at [95, 27] on icon "keyboard_arrow_down" at bounding box center [91, 29] width 9 height 9
click at [473, 30] on button "Save" at bounding box center [472, 29] width 15 height 9
click at [475, 30] on button "Save" at bounding box center [472, 29] width 15 height 9
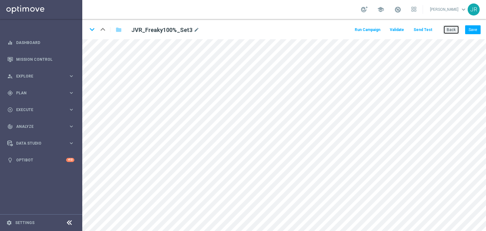
click at [453, 33] on button "Back" at bounding box center [451, 29] width 16 height 9
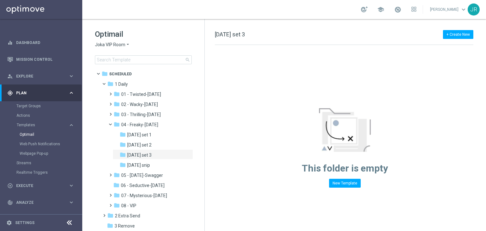
click at [113, 47] on span "Joka VIP Room" at bounding box center [110, 45] width 30 height 6
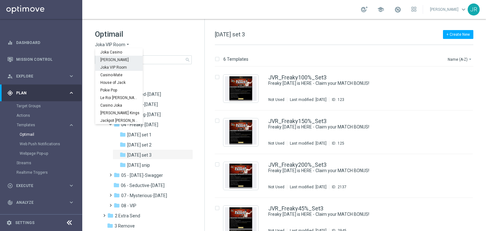
click at [103, 57] on div "[PERSON_NAME]" at bounding box center [118, 60] width 47 height 8
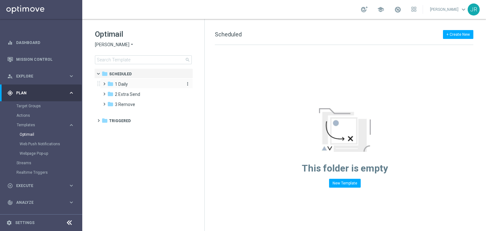
click at [133, 83] on div "folder 1 Daily" at bounding box center [143, 84] width 73 height 7
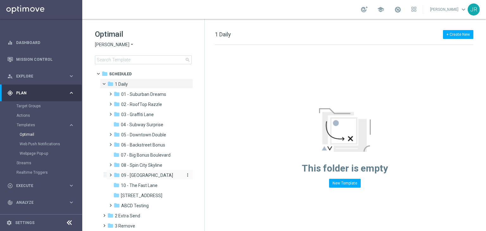
click at [157, 174] on span "09 - Four Way Crossing" at bounding box center [147, 175] width 52 height 6
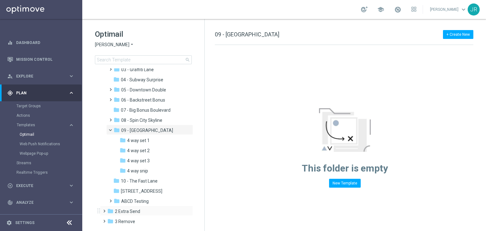
scroll to position [58, 0]
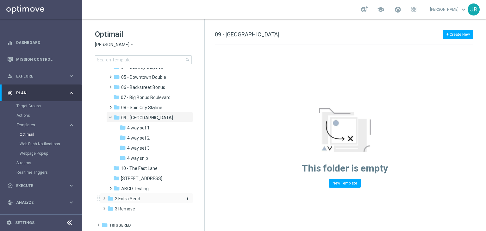
click at [128, 201] on span "2 Extra Send" at bounding box center [127, 199] width 25 height 6
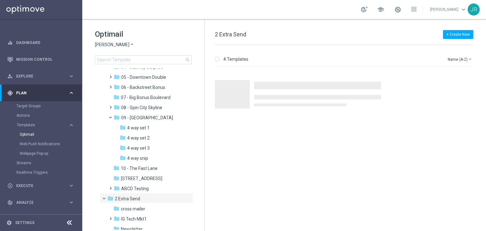
scroll to position [121, 0]
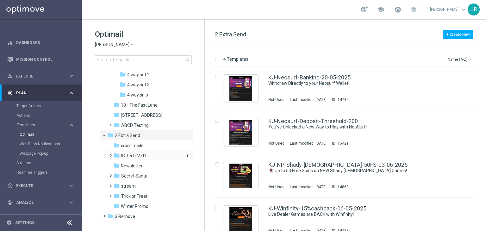
click at [139, 158] on span "IG Tech Mkt1" at bounding box center [134, 156] width 26 height 6
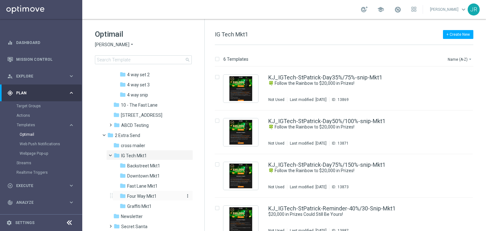
click at [153, 195] on span "Four Way Mkt1" at bounding box center [141, 196] width 29 height 6
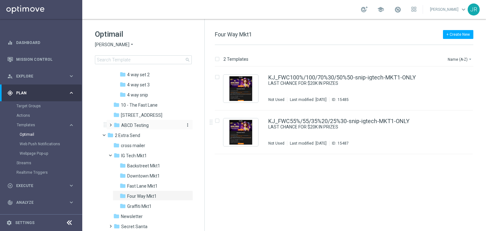
scroll to position [58, 0]
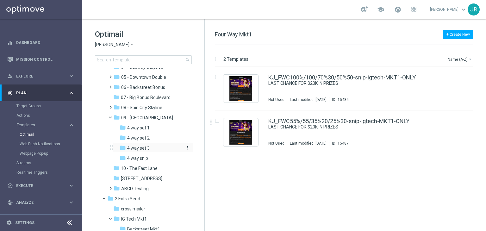
click at [161, 149] on div "folder 4 way set 3" at bounding box center [151, 148] width 62 height 7
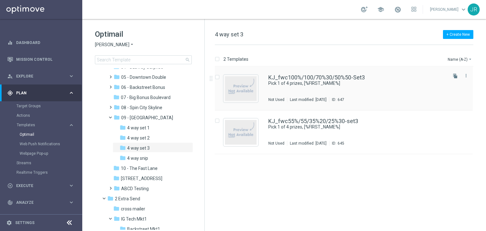
click at [248, 104] on div "KJ_fwc100%/100/70%30/50%50-Set3 Pick 1 of 4 prizes, [%FIRST_NAME%] Not Used Las…" at bounding box center [344, 89] width 258 height 44
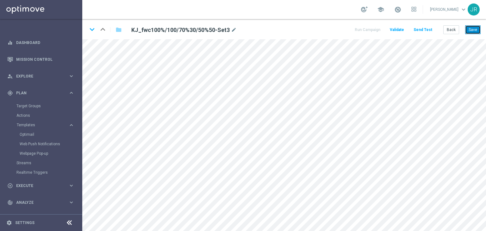
click at [475, 30] on button "Save" at bounding box center [472, 29] width 15 height 9
drag, startPoint x: 93, startPoint y: 28, endPoint x: 101, endPoint y: 37, distance: 11.6
click at [92, 29] on icon "keyboard_arrow_down" at bounding box center [91, 29] width 9 height 9
click at [470, 31] on button "Save" at bounding box center [472, 29] width 15 height 9
click at [474, 31] on button "Save" at bounding box center [472, 29] width 15 height 9
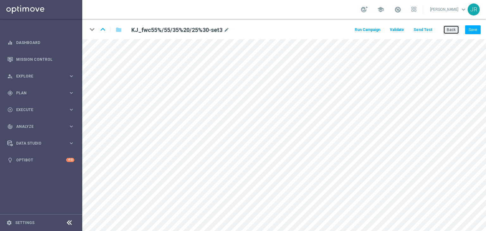
click at [455, 32] on button "Back" at bounding box center [451, 29] width 16 height 9
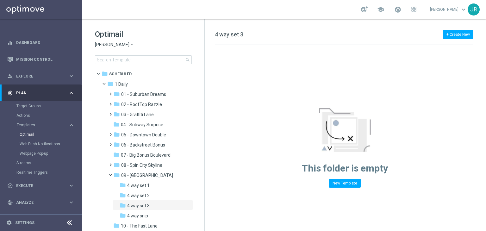
click at [103, 45] on span "[PERSON_NAME]" at bounding box center [112, 45] width 34 height 6
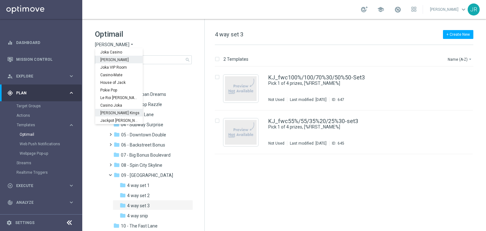
click at [0, 0] on span "Johnnie Kash Kings" at bounding box center [0, 0] width 0 height 0
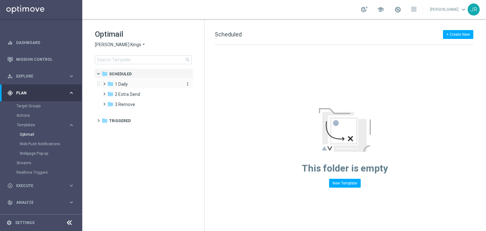
click at [128, 82] on div "folder 1 Daily" at bounding box center [143, 84] width 73 height 7
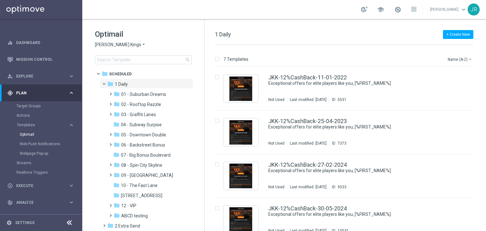
drag, startPoint x: 145, startPoint y: 175, endPoint x: 257, endPoint y: 148, distance: 115.0
click at [145, 175] on span "09 - [GEOGRAPHIC_DATA]" at bounding box center [147, 175] width 52 height 6
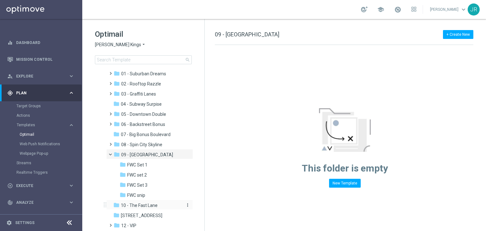
scroll to position [63, 0]
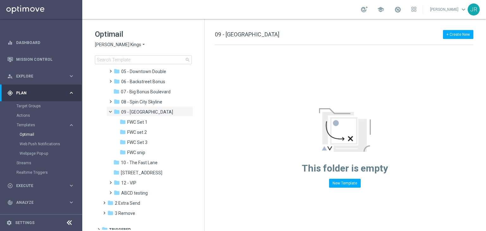
drag, startPoint x: 140, startPoint y: 139, endPoint x: 218, endPoint y: 141, distance: 77.2
click at [140, 139] on span "FWC Set 3" at bounding box center [137, 142] width 20 height 6
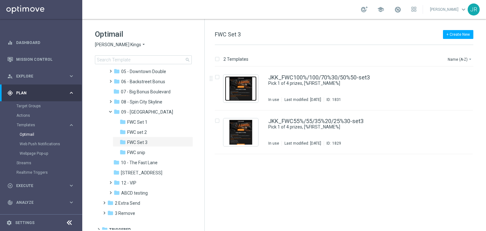
drag, startPoint x: 245, startPoint y: 91, endPoint x: 281, endPoint y: 146, distance: 65.3
click at [245, 91] on img "Press SPACE to select this row." at bounding box center [241, 88] width 32 height 25
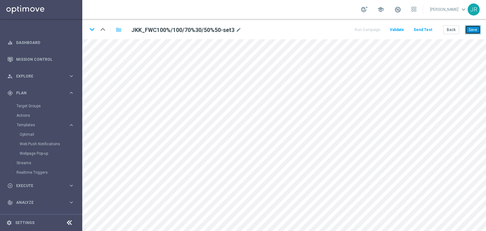
click at [469, 30] on button "Save" at bounding box center [472, 29] width 15 height 9
drag, startPoint x: 91, startPoint y: 31, endPoint x: 116, endPoint y: 51, distance: 32.2
click at [90, 31] on icon "keyboard_arrow_down" at bounding box center [91, 29] width 9 height 9
click at [467, 31] on button "Save" at bounding box center [472, 29] width 15 height 9
click at [475, 32] on button "Save" at bounding box center [472, 29] width 15 height 9
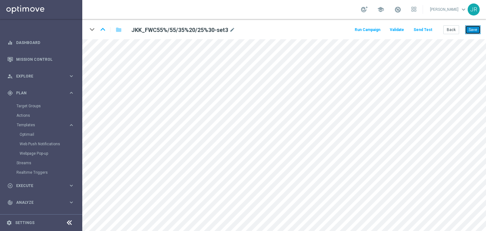
click at [472, 27] on button "Save" at bounding box center [472, 29] width 15 height 9
click at [472, 31] on button "Save" at bounding box center [472, 29] width 15 height 9
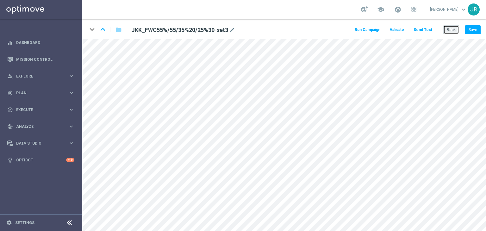
drag, startPoint x: 453, startPoint y: 32, endPoint x: 443, endPoint y: 34, distance: 10.2
click at [453, 32] on button "Back" at bounding box center [451, 29] width 16 height 9
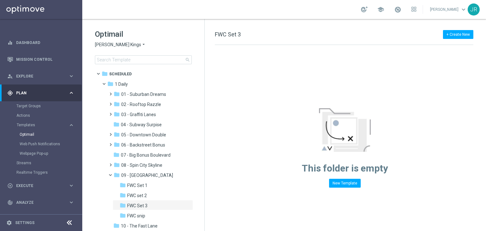
click at [103, 45] on span "[PERSON_NAME] Kings" at bounding box center [118, 45] width 46 height 6
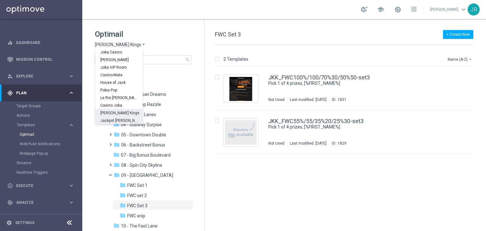
click at [0, 0] on span "Jackpot [PERSON_NAME]" at bounding box center [0, 0] width 0 height 0
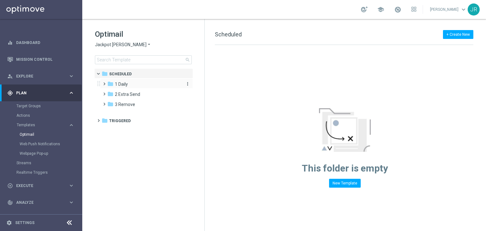
click at [140, 82] on div "folder 1 Daily" at bounding box center [143, 84] width 73 height 7
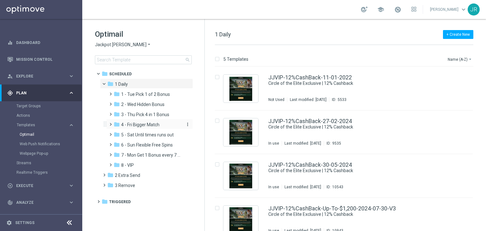
click at [137, 122] on span "4 - Fri Bigger Match" at bounding box center [140, 125] width 38 height 6
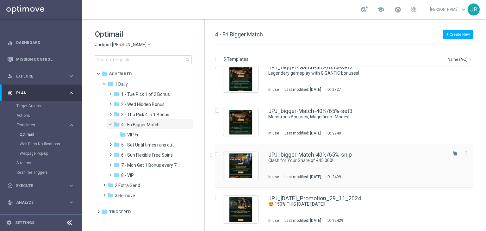
scroll to position [54, 0]
click at [320, 126] on div "JPJ_bigger-Match-40%/65%-set3 Monstrous Bonuses, Magnificent Money! In use Last…" at bounding box center [357, 122] width 178 height 28
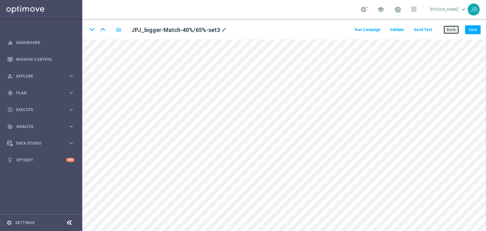
click at [447, 29] on button "Back" at bounding box center [451, 29] width 16 height 9
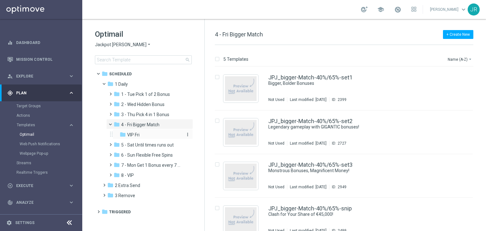
click at [139, 136] on span "VIP Fri" at bounding box center [133, 135] width 12 height 6
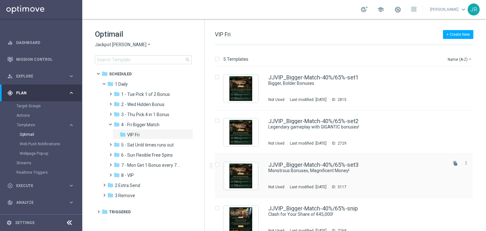
scroll to position [54, 0]
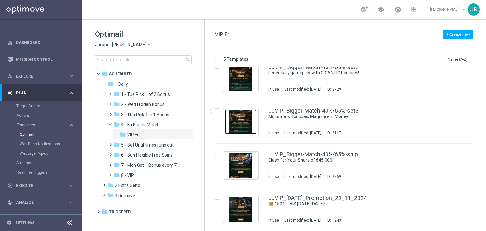
drag, startPoint x: 235, startPoint y: 118, endPoint x: 238, endPoint y: 123, distance: 6.2
click at [235, 118] on img "Press SPACE to select this row." at bounding box center [241, 121] width 32 height 25
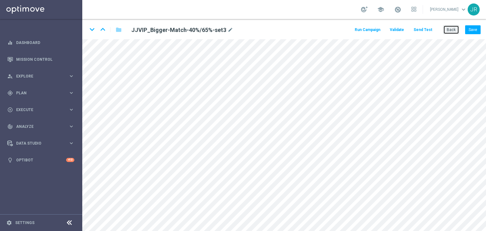
click at [455, 31] on button "Back" at bounding box center [451, 29] width 16 height 9
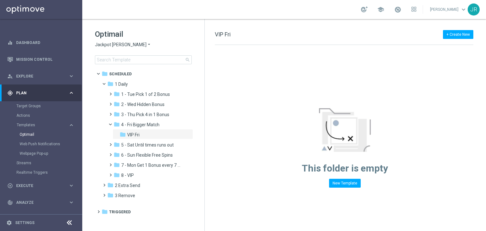
click at [100, 46] on span "Jackpot Jill" at bounding box center [121, 45] width 52 height 6
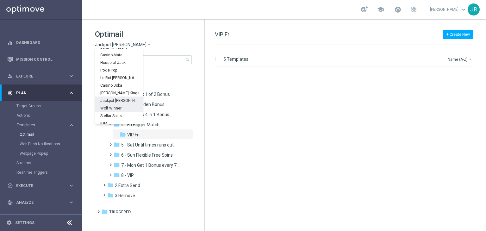
scroll to position [23, 0]
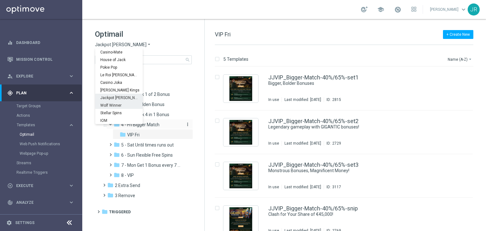
drag, startPoint x: 109, startPoint y: 107, endPoint x: 134, endPoint y: 128, distance: 32.3
click at [0, 0] on span "Wolf Winner" at bounding box center [0, 0] width 0 height 0
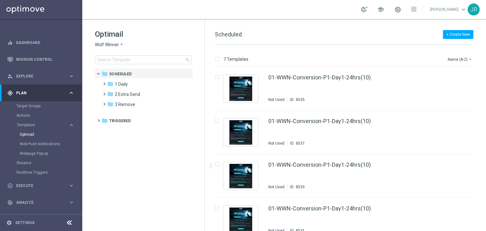
click at [124, 83] on span "1 Daily" at bounding box center [121, 84] width 13 height 6
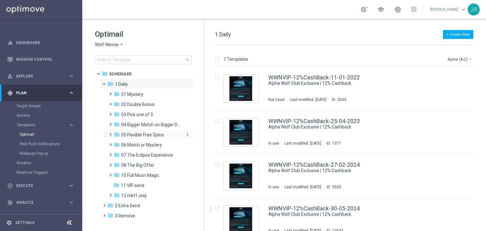
click at [139, 135] on span "05 Flexible Free Spins" at bounding box center [142, 135] width 43 height 6
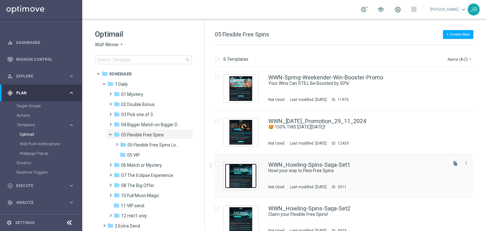
click at [241, 175] on img "Press SPACE to select this row." at bounding box center [241, 175] width 32 height 25
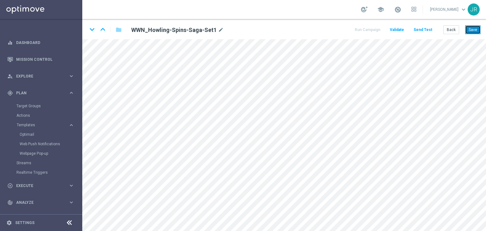
click at [474, 27] on button "Save" at bounding box center [472, 29] width 15 height 9
click at [468, 28] on button "Save" at bounding box center [472, 29] width 15 height 9
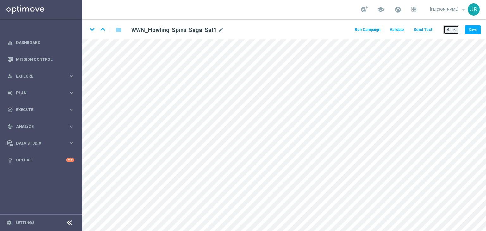
click at [456, 30] on button "Back" at bounding box center [451, 29] width 16 height 9
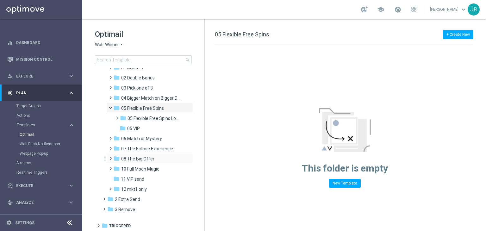
scroll to position [27, 0]
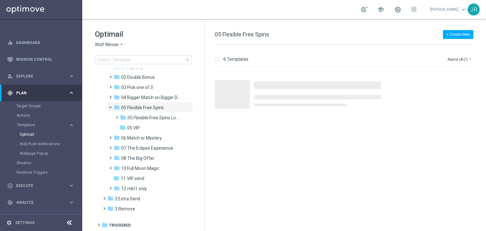
drag, startPoint x: 140, startPoint y: 126, endPoint x: 282, endPoint y: 137, distance: 142.4
click at [140, 126] on div "folder 05 VIP" at bounding box center [151, 127] width 62 height 7
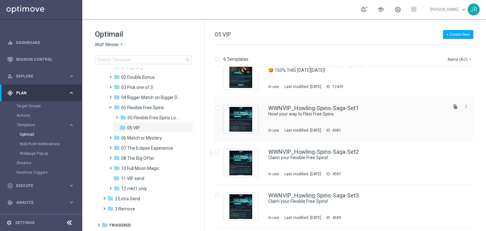
scroll to position [63, 0]
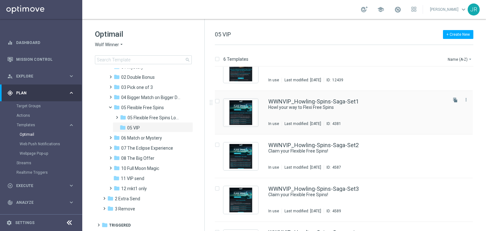
click at [290, 112] on div "WWNVIP_Howling-Spins-Saga-Set1 Howl your way to Flexi Free Spins In use Last mo…" at bounding box center [357, 113] width 178 height 28
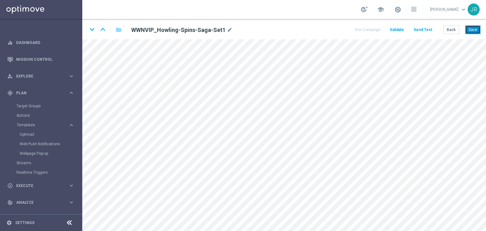
click at [475, 31] on button "Save" at bounding box center [472, 29] width 15 height 9
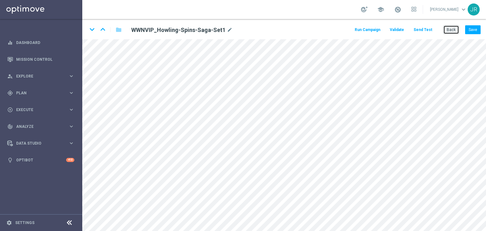
click at [454, 30] on button "Back" at bounding box center [451, 29] width 16 height 9
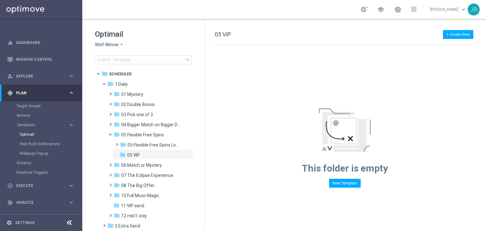
click at [102, 45] on span "Wolf Winner" at bounding box center [107, 45] width 24 height 6
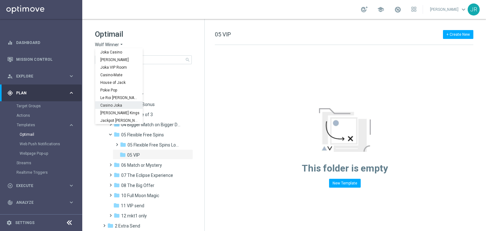
scroll to position [23, 0]
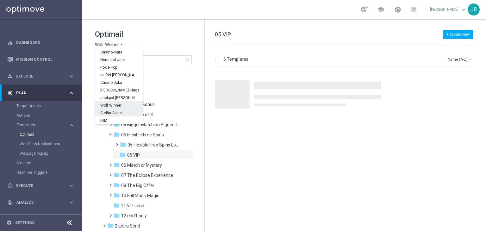
click at [0, 0] on span "Stellar Spins" at bounding box center [0, 0] width 0 height 0
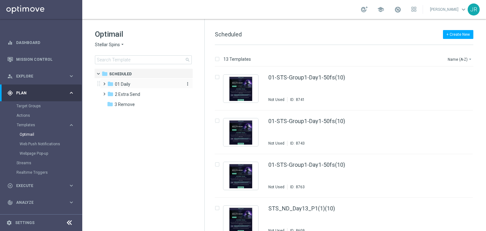
click at [120, 85] on span "01 Daily" at bounding box center [122, 84] width 15 height 6
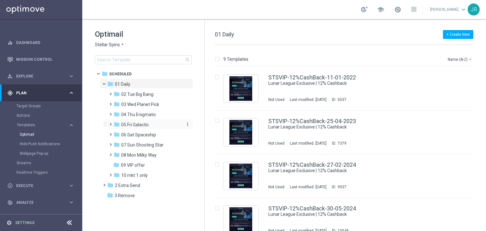
click at [134, 126] on span "05 Fri Galactic" at bounding box center [135, 125] width 28 height 6
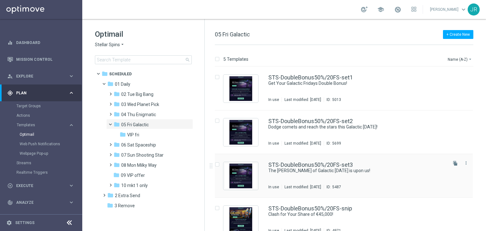
scroll to position [54, 0]
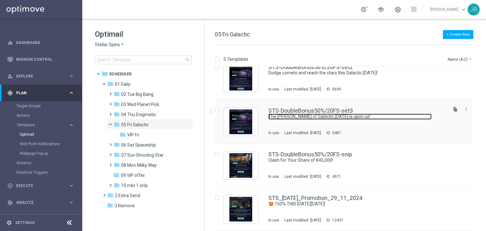
click at [324, 118] on link "The dawn of Galactic Friday is upon us!" at bounding box center [349, 117] width 163 height 6
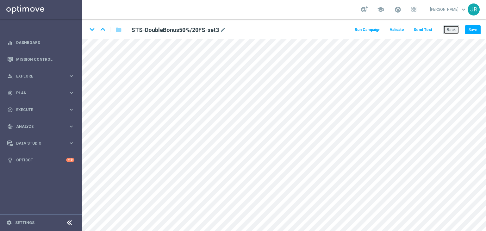
click at [454, 32] on button "Back" at bounding box center [451, 29] width 16 height 9
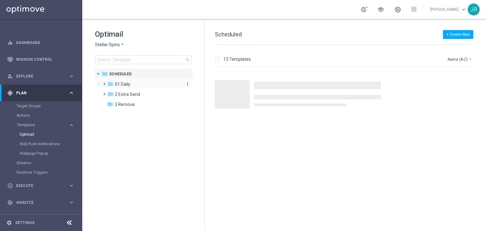
click at [123, 86] on span "01 Daily" at bounding box center [122, 84] width 15 height 6
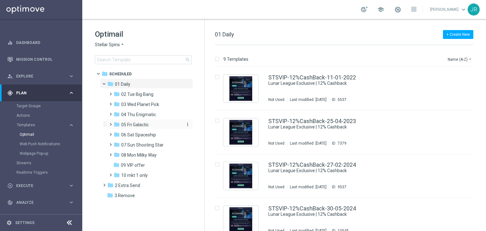
click at [137, 122] on span "05 Fri Galactic" at bounding box center [135, 125] width 28 height 6
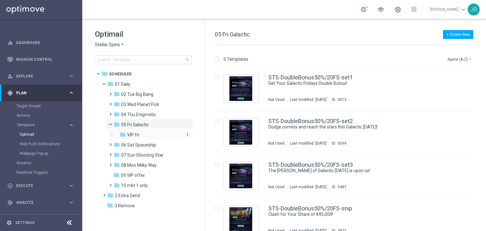
click at [140, 133] on div "folder VIP fri" at bounding box center [151, 134] width 62 height 7
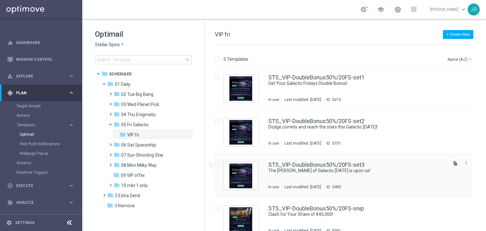
click at [327, 177] on div "STS_VIP-DoubleBonus50%/20FS-set3 The dawn of Galactic Friday is upon us! In use…" at bounding box center [357, 176] width 178 height 28
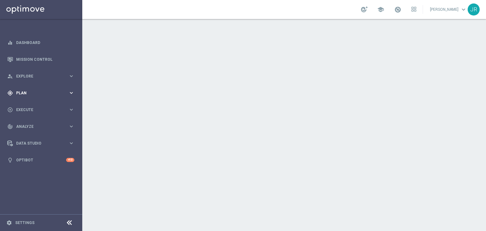
click at [37, 95] on div "gps_fixed Plan" at bounding box center [37, 93] width 61 height 6
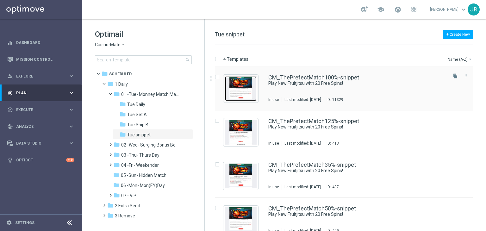
drag, startPoint x: 238, startPoint y: 85, endPoint x: 241, endPoint y: 99, distance: 13.6
click at [238, 86] on img "Press SPACE to select this row." at bounding box center [241, 88] width 32 height 25
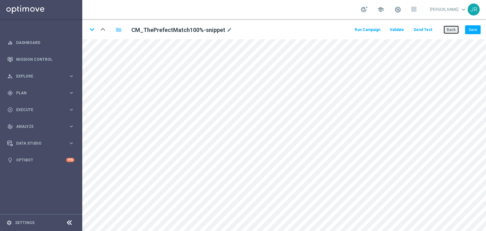
click at [454, 30] on button "Back" at bounding box center [451, 29] width 16 height 9
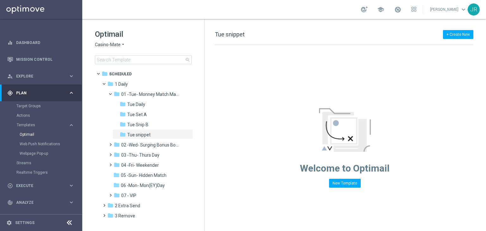
click at [115, 47] on span "Casino-Mate" at bounding box center [108, 45] width 26 height 6
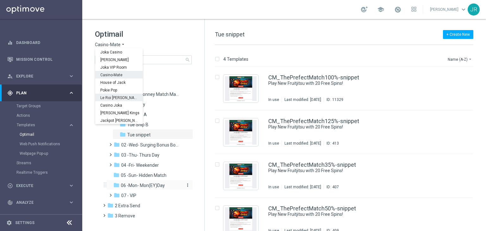
click at [145, 185] on span "06 -Mon- Mon(EY)Day" at bounding box center [143, 185] width 44 height 6
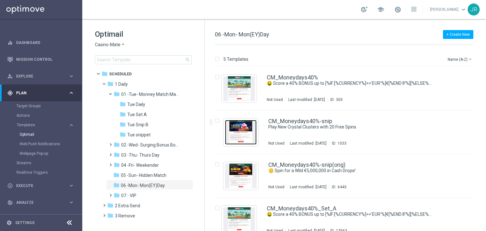
drag, startPoint x: 240, startPoint y: 139, endPoint x: 125, endPoint y: 9, distance: 173.9
click at [240, 139] on img "Press SPACE to select this row." at bounding box center [241, 132] width 32 height 25
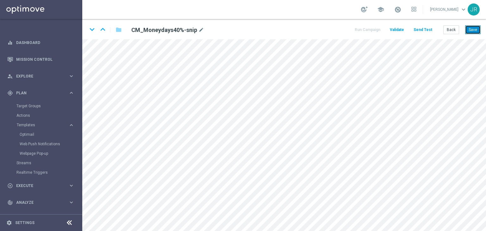
click at [470, 31] on button "Save" at bounding box center [472, 29] width 15 height 9
click at [472, 36] on div "keyboard_arrow_down keyboard_arrow_up folder CM_Moneydays40%-snip mode_edit Run…" at bounding box center [284, 29] width 404 height 20
click at [471, 31] on button "Save" at bounding box center [472, 29] width 15 height 9
click at [473, 28] on button "Save" at bounding box center [472, 29] width 15 height 9
click at [419, 31] on button "Send Test" at bounding box center [422, 30] width 21 height 9
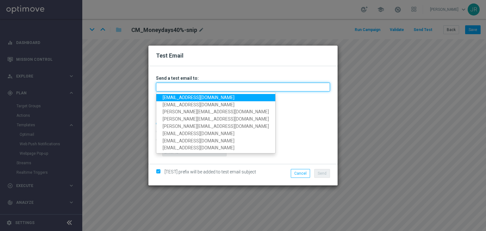
click at [221, 89] on input "text" at bounding box center [243, 87] width 174 height 9
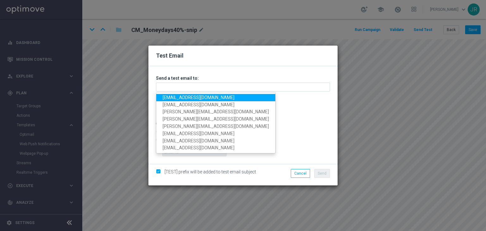
drag, startPoint x: 176, startPoint y: 98, endPoint x: 184, endPoint y: 99, distance: 8.6
click at [176, 98] on link "testingalltesting@gmail.com" at bounding box center [215, 97] width 119 height 7
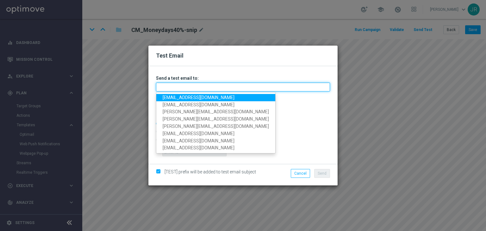
type input "testingalltesting@gmail.com"
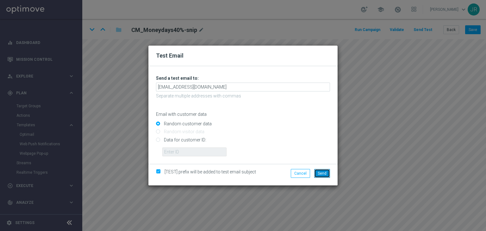
click at [327, 172] on button "Send" at bounding box center [322, 173] width 16 height 9
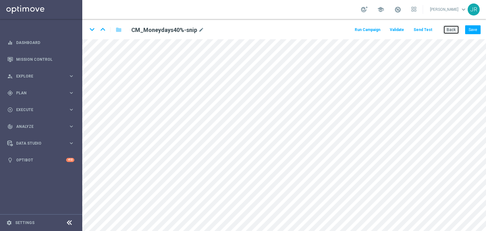
drag, startPoint x: 454, startPoint y: 30, endPoint x: 27, endPoint y: 27, distance: 427.9
click at [454, 30] on button "Back" at bounding box center [451, 29] width 16 height 9
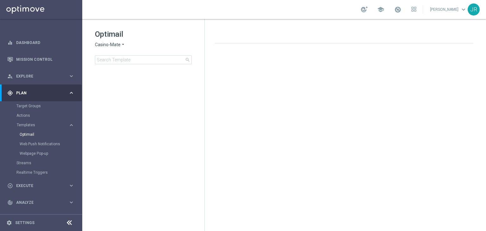
click at [118, 46] on span "Casino-Mate" at bounding box center [108, 45] width 26 height 6
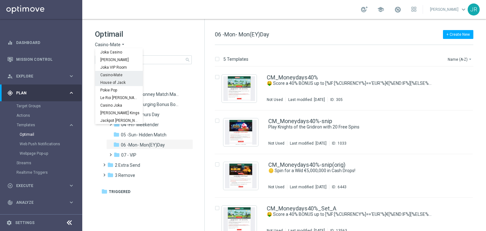
click at [125, 83] on div "House of Jack" at bounding box center [118, 82] width 47 height 8
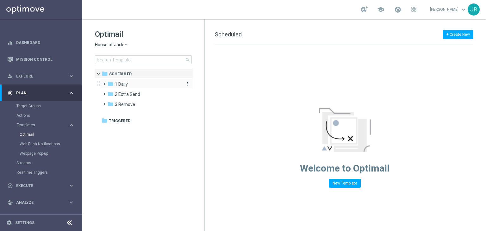
click at [129, 84] on div "folder 1 Daily" at bounding box center [143, 84] width 73 height 7
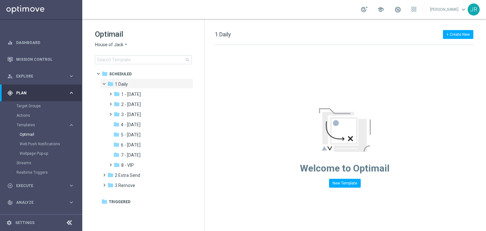
drag, startPoint x: 139, startPoint y: 152, endPoint x: 224, endPoint y: 142, distance: 85.3
click at [147, 152] on div "folder 7 - [DATE]" at bounding box center [146, 154] width 67 height 7
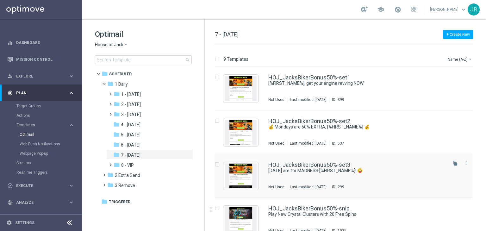
scroll to position [32, 0]
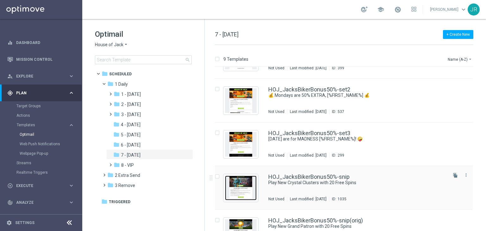
click at [242, 194] on img "Press SPACE to select this row." at bounding box center [241, 188] width 32 height 25
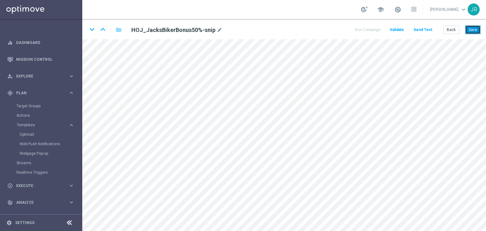
click at [472, 29] on button "Save" at bounding box center [472, 29] width 15 height 9
drag, startPoint x: 473, startPoint y: 27, endPoint x: 195, endPoint y: 25, distance: 278.3
click at [473, 27] on button "Save" at bounding box center [472, 29] width 15 height 9
click at [473, 28] on button "Save" at bounding box center [472, 29] width 15 height 9
click at [422, 29] on button "Send Test" at bounding box center [422, 30] width 21 height 9
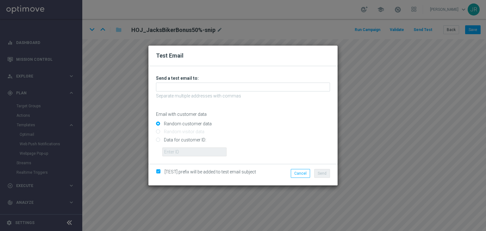
click at [182, 92] on div "Unable to send test email. If this problem persists, contact your CSM for assis…" at bounding box center [243, 115] width 174 height 81
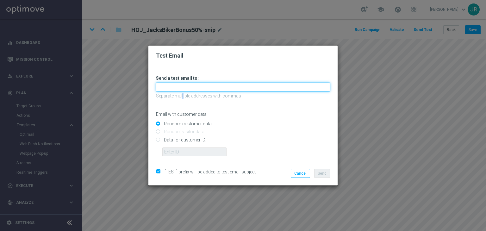
click at [180, 86] on input "text" at bounding box center [243, 87] width 174 height 9
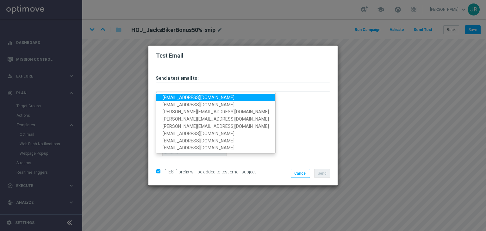
drag, startPoint x: 171, startPoint y: 96, endPoint x: 183, endPoint y: 102, distance: 13.3
click at [171, 97] on link "testingalltesting@gmail.com" at bounding box center [215, 97] width 119 height 7
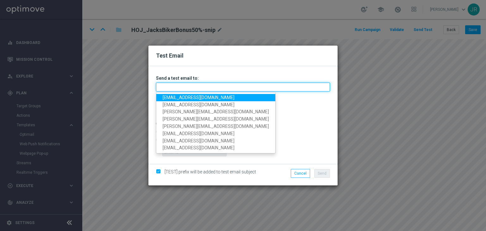
type input "testingalltesting@gmail.com"
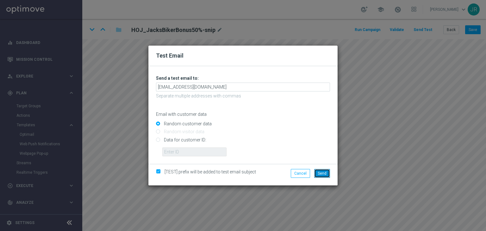
click at [324, 177] on button "Send" at bounding box center [322, 173] width 16 height 9
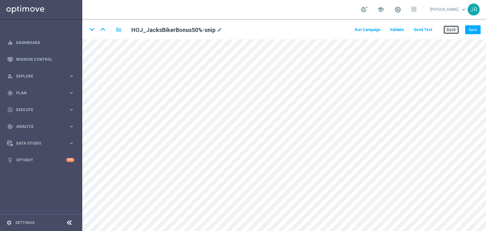
click at [452, 31] on button "Back" at bounding box center [451, 29] width 16 height 9
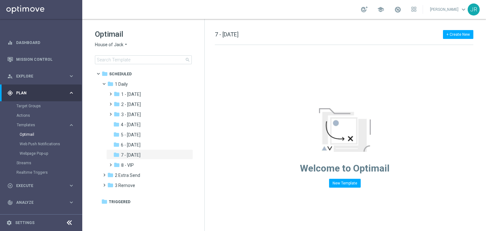
click at [110, 47] on span "House of Jack" at bounding box center [109, 45] width 28 height 6
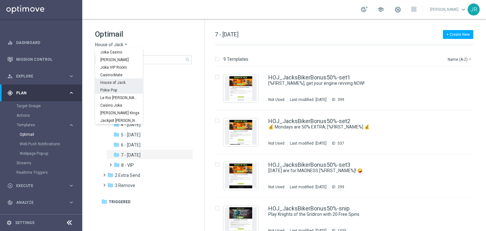
click at [0, 0] on span "Pokie Pop" at bounding box center [0, 0] width 0 height 0
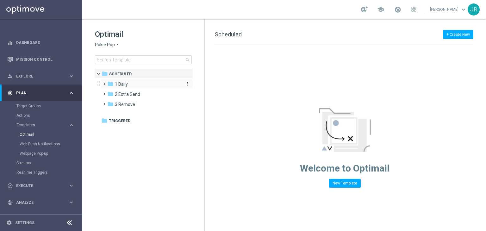
click at [121, 84] on span "1 Daily" at bounding box center [121, 84] width 13 height 6
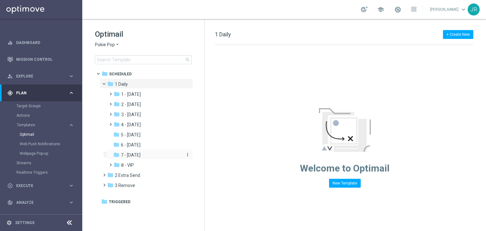
click at [135, 158] on div "folder 7 - Monday" at bounding box center [146, 154] width 67 height 7
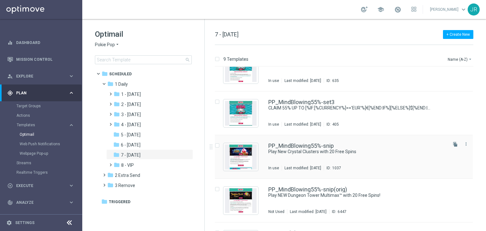
scroll to position [63, 0]
click at [319, 161] on div "PP_MindBlowing55%-snip Play New Crystal Clusters with 20 Free Spins In use Last…" at bounding box center [357, 156] width 178 height 28
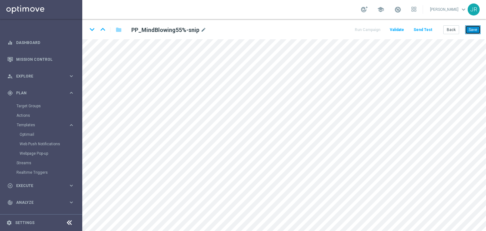
click at [470, 29] on button "Save" at bounding box center [472, 29] width 15 height 9
click at [475, 29] on button "Save" at bounding box center [472, 29] width 15 height 9
click at [476, 26] on button "Save" at bounding box center [472, 29] width 15 height 9
click at [421, 28] on button "Send Test" at bounding box center [422, 30] width 21 height 9
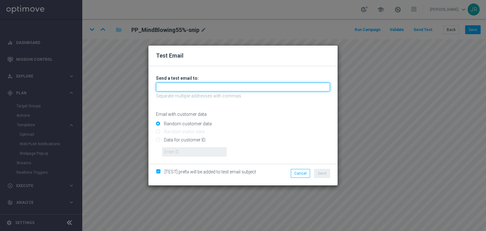
drag, startPoint x: 181, startPoint y: 83, endPoint x: 174, endPoint y: 90, distance: 9.6
click at [181, 83] on input "text" at bounding box center [243, 87] width 174 height 9
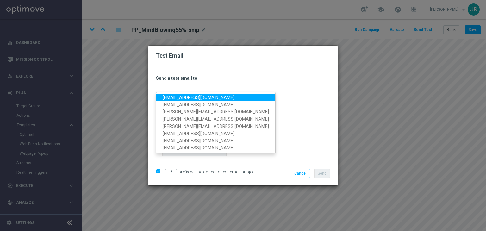
click at [167, 100] on link "testingalltesting@gmail.com" at bounding box center [215, 97] width 119 height 7
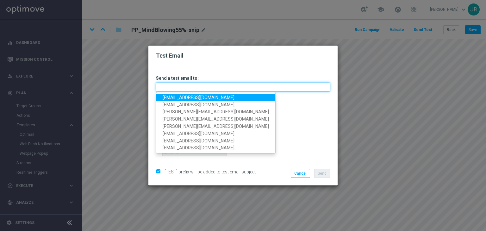
type input "testingalltesting@gmail.com"
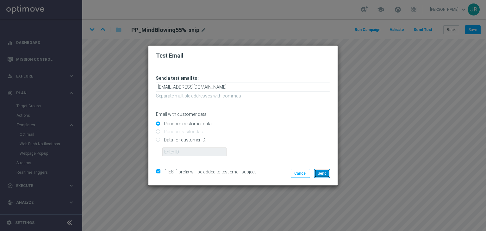
click at [320, 171] on span "Send" at bounding box center [322, 173] width 9 height 4
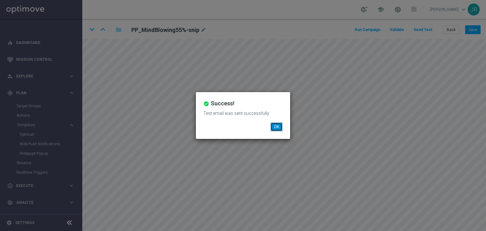
click at [277, 127] on button "OK" at bounding box center [276, 126] width 12 height 9
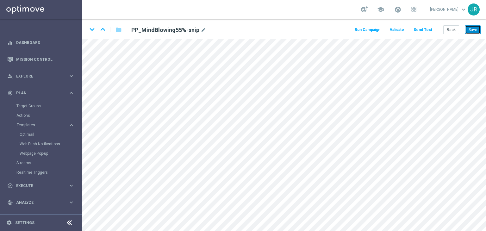
click at [473, 32] on button "Save" at bounding box center [472, 29] width 15 height 9
drag, startPoint x: 469, startPoint y: 29, endPoint x: 470, endPoint y: 37, distance: 7.9
click at [470, 29] on button "Save" at bounding box center [472, 29] width 15 height 9
click at [475, 31] on button "Save" at bounding box center [472, 29] width 15 height 9
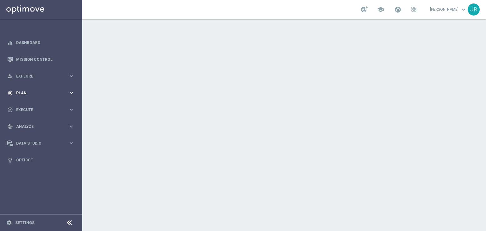
click at [32, 94] on span "Plan" at bounding box center [42, 93] width 52 height 4
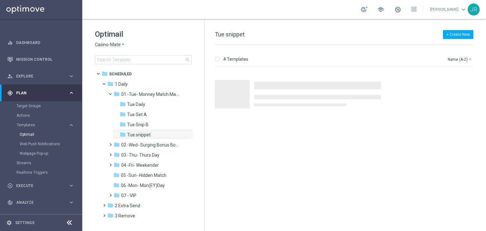
click at [101, 46] on span "Casino-Mate" at bounding box center [108, 45] width 26 height 6
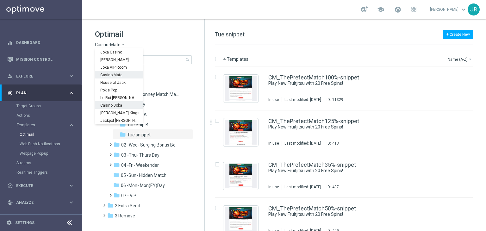
click at [114, 226] on div "folder Scheduled more_vert folder 1 Daily more_vert" at bounding box center [143, 152] width 99 height 168
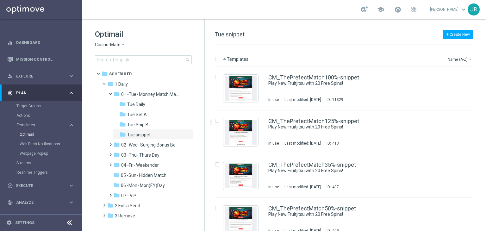
click at [101, 45] on span "Casino-Mate" at bounding box center [108, 45] width 26 height 6
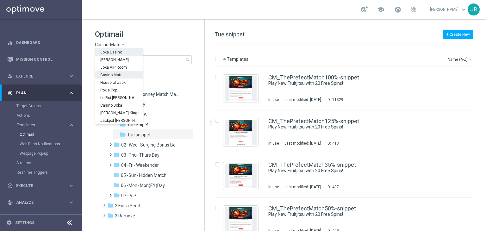
click at [0, 0] on span "Joka Casino" at bounding box center [0, 0] width 0 height 0
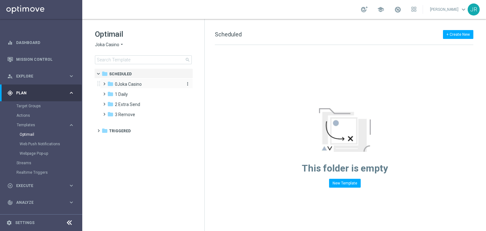
click at [123, 84] on span "0Joka Casino" at bounding box center [128, 84] width 27 height 6
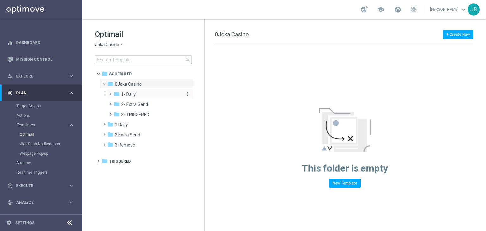
click at [128, 96] on span "1- Daily" at bounding box center [128, 94] width 15 height 6
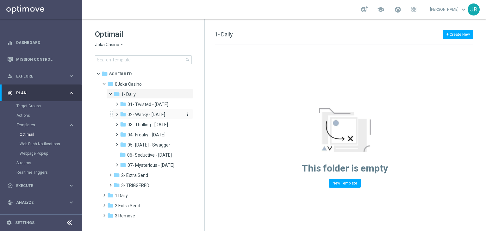
click at [147, 113] on span "02- Wacky - Wednesday" at bounding box center [146, 115] width 38 height 6
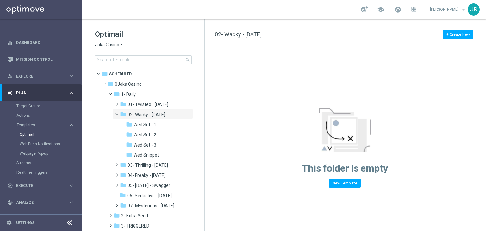
click at [145, 156] on span "Wed Snippet" at bounding box center [145, 155] width 25 height 6
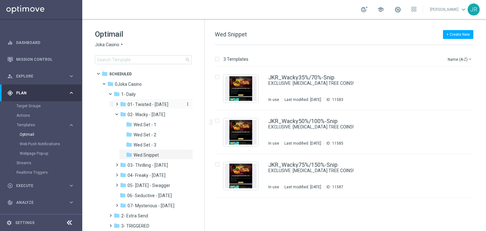
click at [148, 106] on span "01- Twisted - Tuesday" at bounding box center [147, 105] width 41 height 6
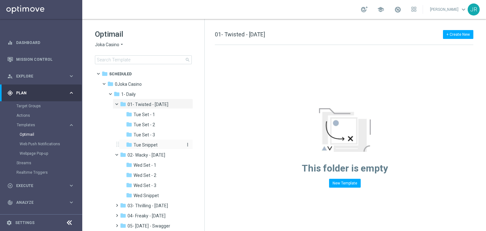
click at [154, 146] on span "Tue Snippet" at bounding box center [145, 145] width 24 height 6
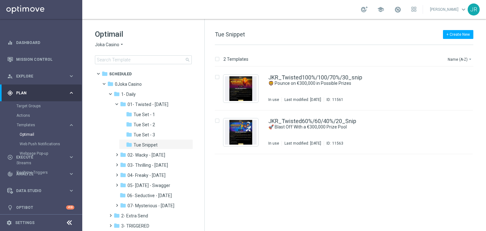
click at [108, 45] on span "Joka Casino" at bounding box center [107, 45] width 24 height 6
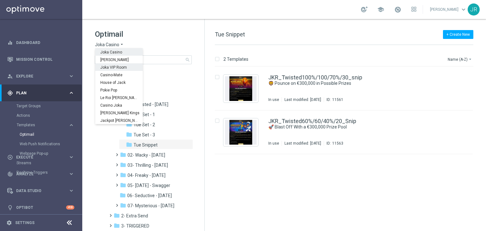
click at [0, 0] on span "Joka VIP Room" at bounding box center [0, 0] width 0 height 0
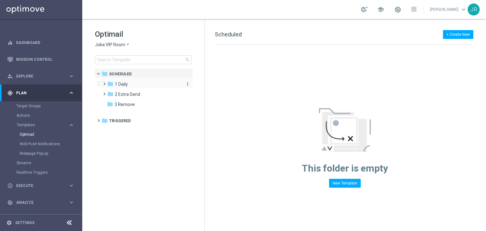
click at [129, 85] on div "folder 1 Daily" at bounding box center [143, 84] width 73 height 7
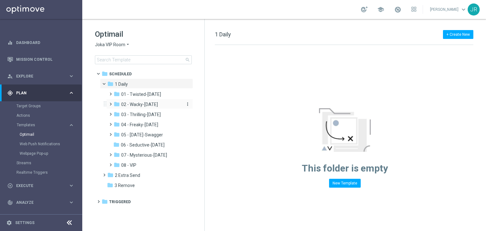
click at [147, 104] on span "02 - Wacky-Wednesday" at bounding box center [139, 105] width 37 height 6
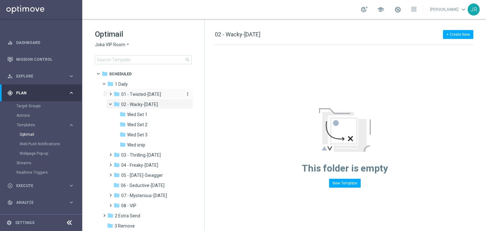
click at [146, 96] on span "01 - Twisted-Tuesday" at bounding box center [141, 94] width 40 height 6
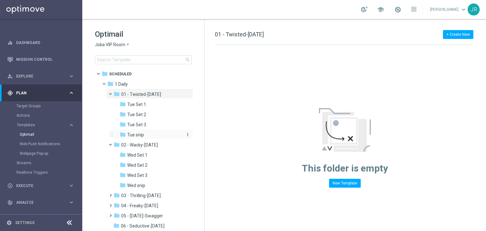
click at [140, 136] on span "Tue snip" at bounding box center [135, 135] width 17 height 6
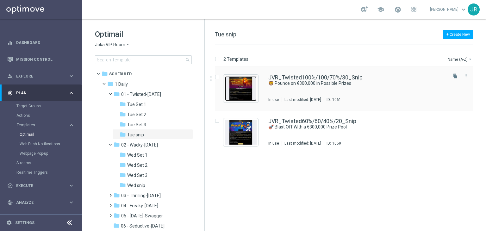
drag, startPoint x: 242, startPoint y: 84, endPoint x: 244, endPoint y: 87, distance: 3.7
click at [243, 84] on img "Press SPACE to select this row." at bounding box center [241, 88] width 32 height 25
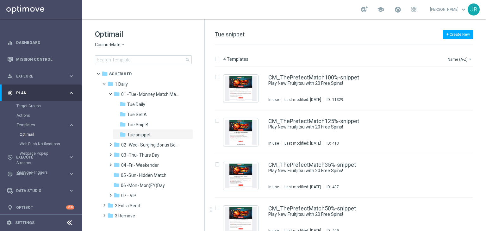
click at [107, 46] on span "Casino-Mate" at bounding box center [108, 45] width 26 height 6
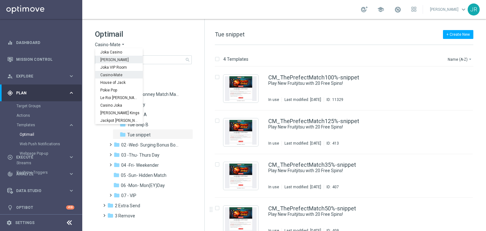
click at [0, 0] on span "[PERSON_NAME]" at bounding box center [0, 0] width 0 height 0
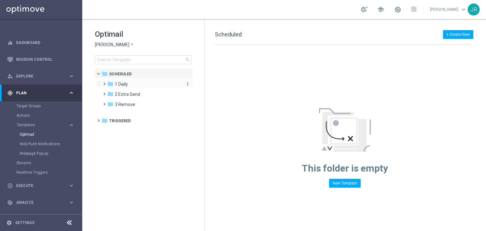
click at [124, 84] on span "1 Daily" at bounding box center [121, 84] width 13 height 6
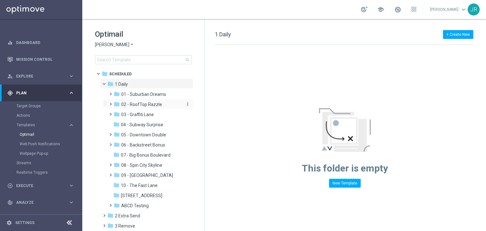
click at [143, 104] on span "02 - RoofTop Razzle" at bounding box center [141, 105] width 41 height 6
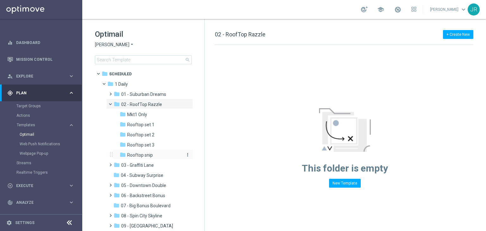
click at [150, 153] on span "Rooftop snip" at bounding box center [140, 155] width 26 height 6
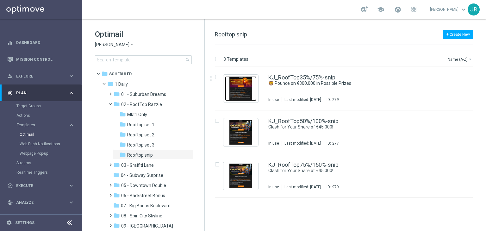
click at [238, 89] on img "Press SPACE to select this row." at bounding box center [241, 88] width 32 height 25
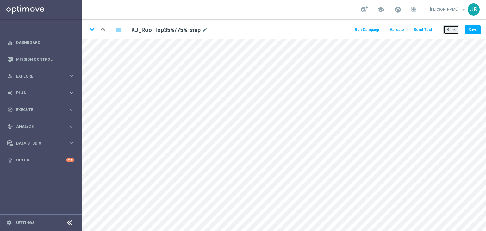
click at [455, 29] on button "Back" at bounding box center [451, 29] width 16 height 9
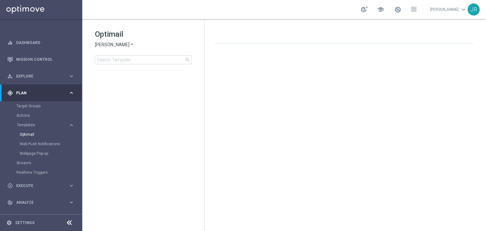
click at [104, 44] on span "[PERSON_NAME]" at bounding box center [112, 45] width 34 height 6
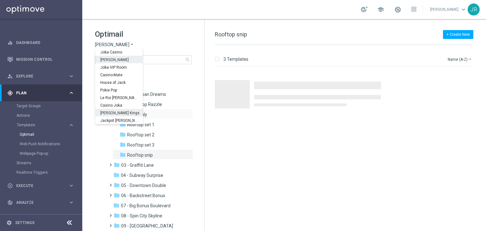
click at [0, 0] on span "[PERSON_NAME] Kings" at bounding box center [0, 0] width 0 height 0
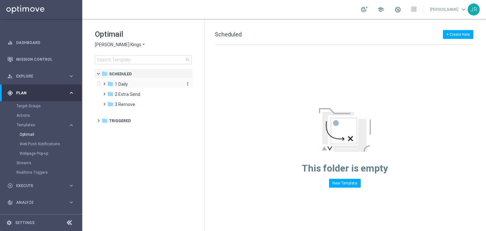
click at [118, 83] on span "1 Daily" at bounding box center [121, 84] width 13 height 6
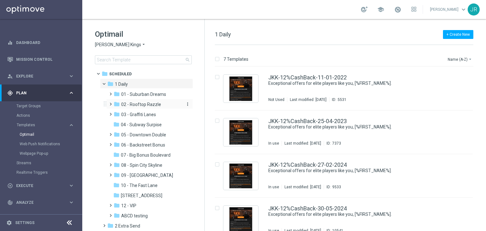
click at [145, 105] on span "02 - Rooftop Razzle" at bounding box center [141, 105] width 40 height 6
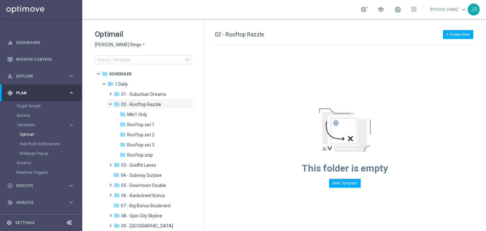
click at [140, 155] on span "Rooftop snip" at bounding box center [140, 155] width 26 height 6
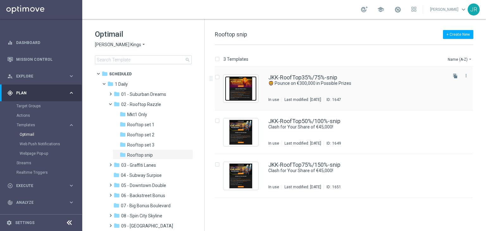
click at [241, 85] on img "Press SPACE to select this row." at bounding box center [241, 88] width 32 height 25
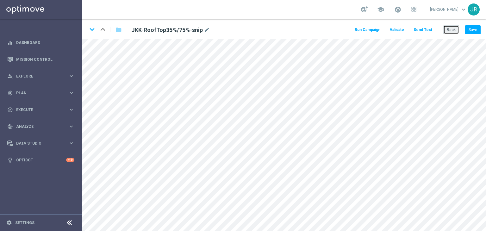
click at [454, 27] on button "Back" at bounding box center [451, 29] width 16 height 9
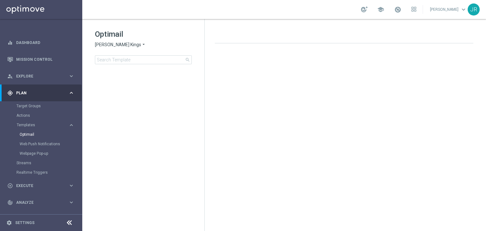
click at [101, 47] on span "Johnnie Kash Kings" at bounding box center [118, 45] width 46 height 6
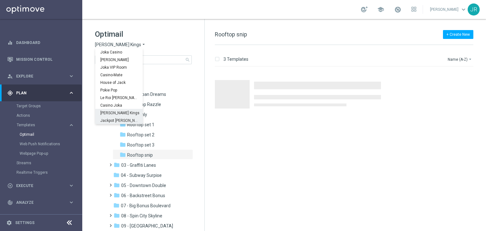
click at [0, 0] on span "Jackpot Jill" at bounding box center [0, 0] width 0 height 0
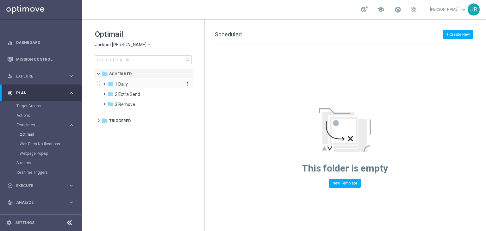
click at [124, 86] on span "1 Daily" at bounding box center [121, 84] width 13 height 6
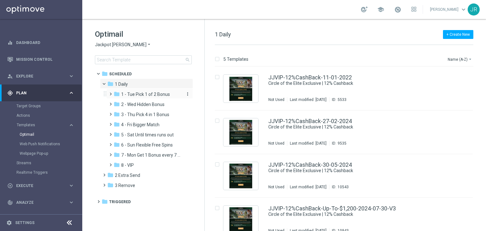
click at [132, 94] on span "1 - Tue Pick 1 of 2 Bonus" at bounding box center [145, 94] width 49 height 6
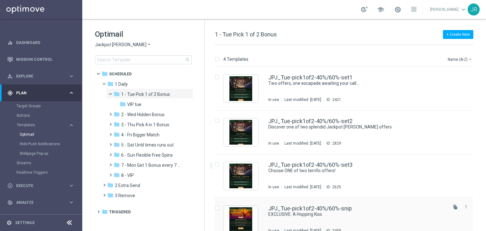
scroll to position [10, 0]
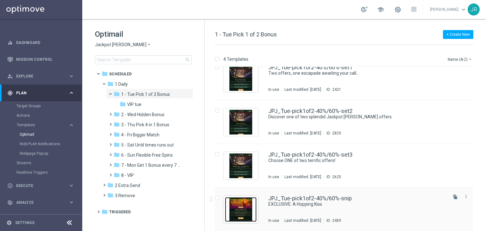
click at [242, 207] on img "Press SPACE to select this row." at bounding box center [241, 209] width 32 height 25
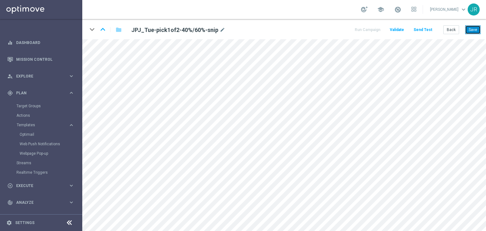
click at [473, 32] on button "Save" at bounding box center [472, 29] width 15 height 9
click at [474, 29] on button "Save" at bounding box center [472, 29] width 15 height 9
drag, startPoint x: 476, startPoint y: 28, endPoint x: 476, endPoint y: 33, distance: 5.1
click at [475, 28] on button "Save" at bounding box center [472, 29] width 15 height 9
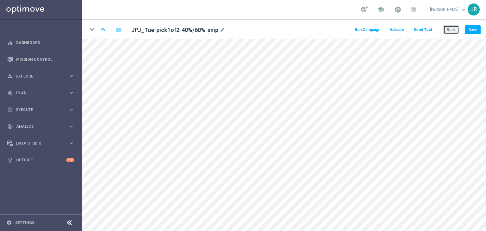
click at [450, 31] on button "Back" at bounding box center [451, 29] width 16 height 9
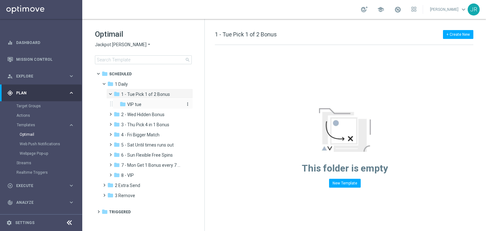
click at [138, 107] on span "VIP tue" at bounding box center [134, 105] width 14 height 6
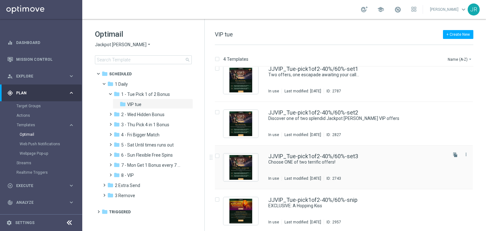
scroll to position [10, 0]
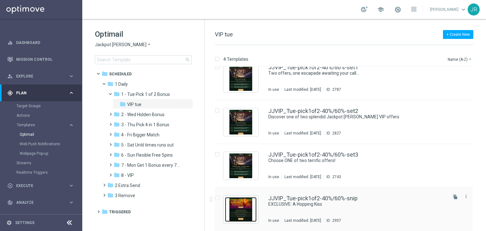
click at [241, 210] on img "Press SPACE to select this row." at bounding box center [241, 209] width 32 height 25
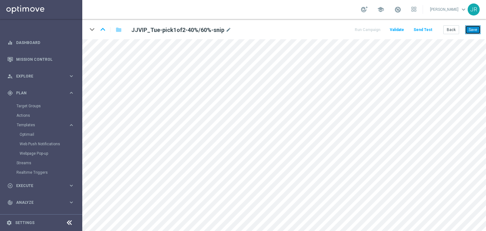
click at [473, 30] on button "Save" at bounding box center [472, 29] width 15 height 9
click at [474, 28] on button "Save" at bounding box center [472, 29] width 15 height 9
click at [471, 29] on button "Save" at bounding box center [472, 29] width 15 height 9
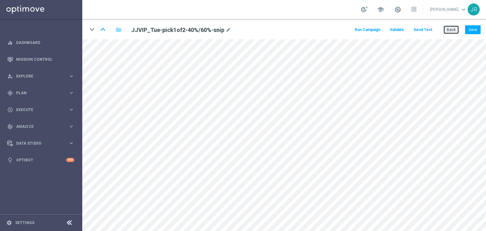
drag, startPoint x: 451, startPoint y: 30, endPoint x: 271, endPoint y: 30, distance: 179.9
click at [451, 30] on button "Back" at bounding box center [451, 29] width 16 height 9
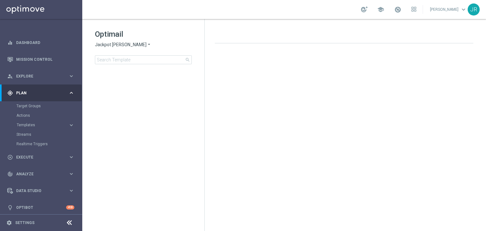
click at [105, 42] on span "Jackpot [PERSON_NAME]" at bounding box center [121, 45] width 52 height 6
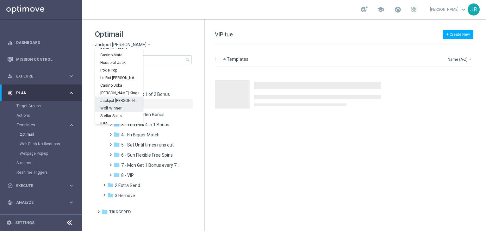
scroll to position [23, 0]
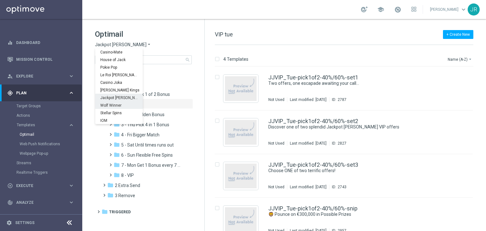
drag, startPoint x: 107, startPoint y: 102, endPoint x: 111, endPoint y: 102, distance: 3.5
click at [107, 102] on div "Wolf Winner" at bounding box center [118, 105] width 47 height 8
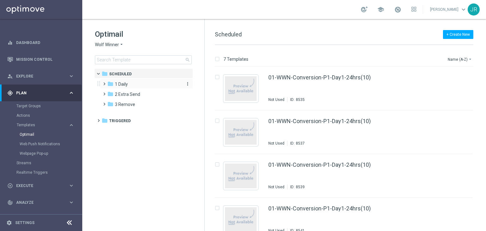
click at [123, 86] on span "1 Daily" at bounding box center [121, 84] width 13 height 6
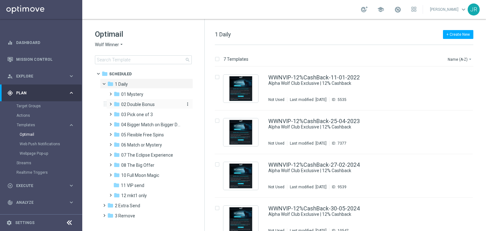
click at [145, 104] on span "02 Double Bonus" at bounding box center [138, 105] width 34 height 6
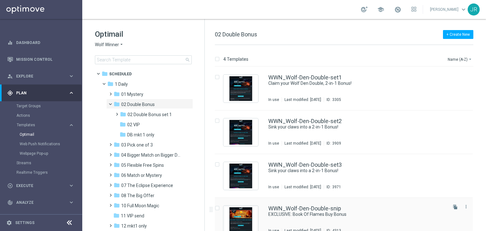
scroll to position [10, 0]
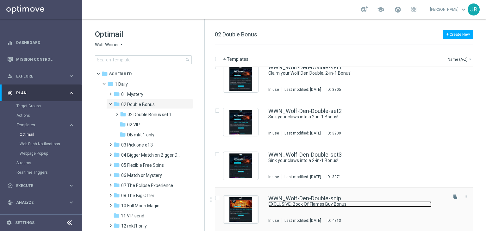
click at [290, 202] on link "EXCLUSIVE: Book Of Flames Buy Bonus" at bounding box center [349, 204] width 163 height 6
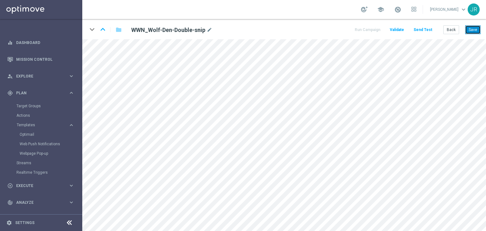
click at [473, 29] on button "Save" at bounding box center [472, 29] width 15 height 9
click at [468, 30] on button "Save" at bounding box center [472, 29] width 15 height 9
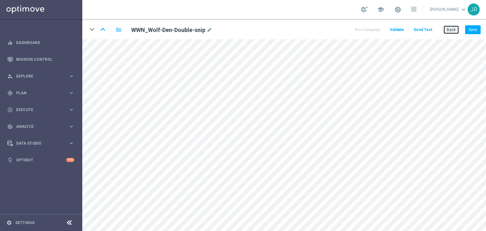
click at [451, 34] on button "Back" at bounding box center [451, 29] width 16 height 9
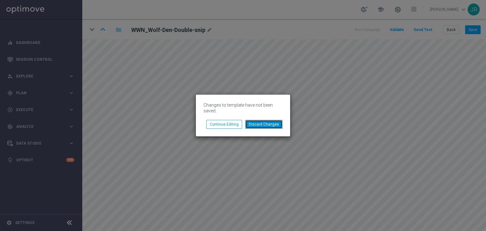
click at [254, 126] on button "Discard Changes" at bounding box center [263, 124] width 37 height 9
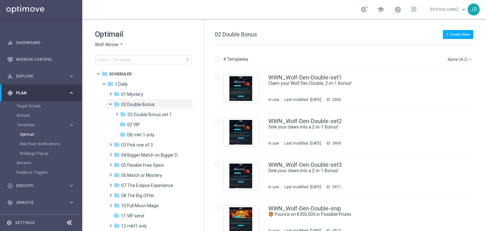
drag, startPoint x: 136, startPoint y: 124, endPoint x: 257, endPoint y: 112, distance: 122.1
click at [137, 124] on span "02 VIP" at bounding box center [133, 125] width 13 height 6
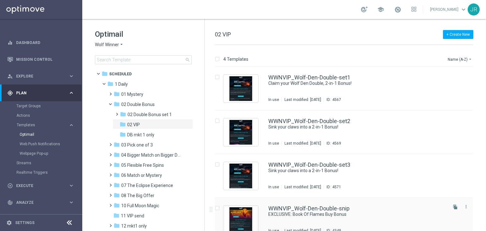
scroll to position [10, 0]
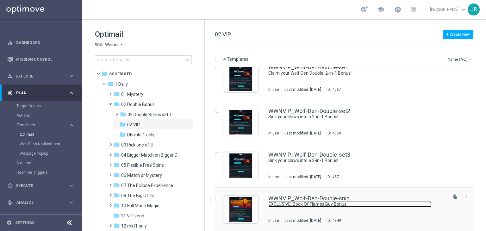
click at [304, 205] on link "EXCLUSIVE: Book Of Flames Buy Bonus" at bounding box center [349, 204] width 163 height 6
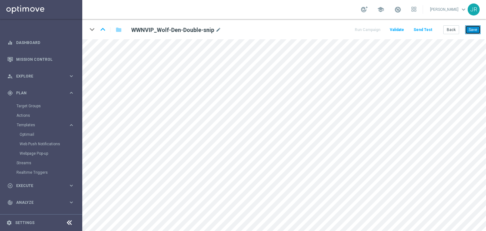
click at [474, 28] on button "Save" at bounding box center [472, 29] width 15 height 9
click at [465, 31] on button "Save" at bounding box center [472, 29] width 15 height 9
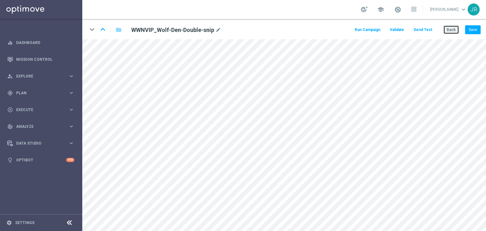
drag, startPoint x: 447, startPoint y: 32, endPoint x: 428, endPoint y: 37, distance: 19.3
click at [447, 32] on button "Back" at bounding box center [451, 29] width 16 height 9
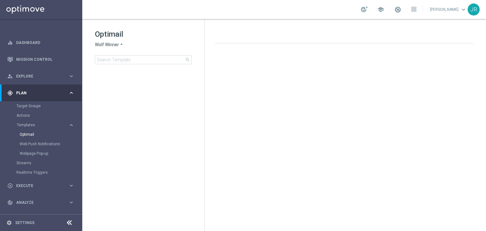
click at [108, 44] on span "Wolf Winner" at bounding box center [107, 45] width 24 height 6
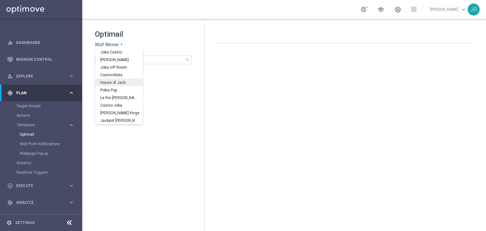
scroll to position [23, 0]
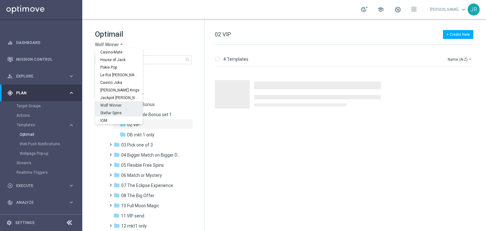
click at [0, 0] on span "Stellar Spins" at bounding box center [0, 0] width 0 height 0
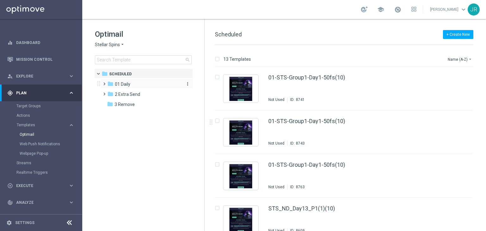
click at [118, 84] on span "01 Daily" at bounding box center [122, 84] width 15 height 6
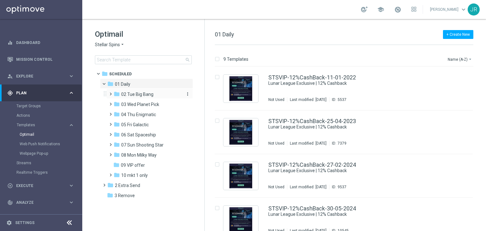
click at [134, 96] on span "02 Tue Big Bang" at bounding box center [137, 94] width 32 height 6
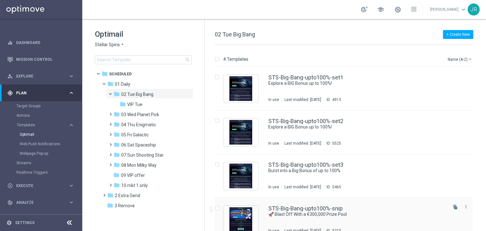
scroll to position [10, 0]
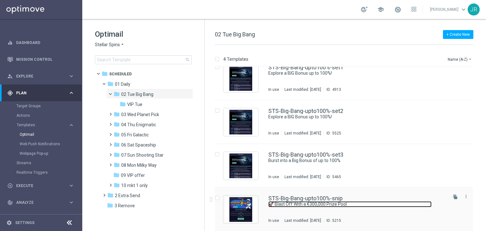
click at [296, 207] on link "🚀 Blast Off With a €300,000 Prize Pool" at bounding box center [349, 204] width 163 height 6
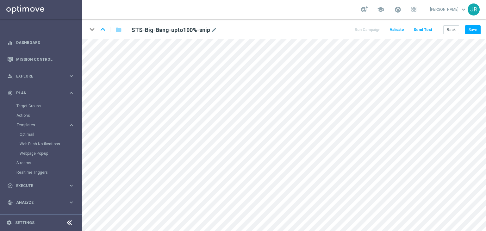
click at [81, 138] on main "equalizer Dashboard Mission Control" at bounding box center [243, 115] width 486 height 231
click at [476, 28] on button "Save" at bounding box center [472, 29] width 15 height 9
click at [478, 27] on button "Save" at bounding box center [472, 29] width 15 height 9
click at [451, 28] on button "Back" at bounding box center [451, 29] width 16 height 9
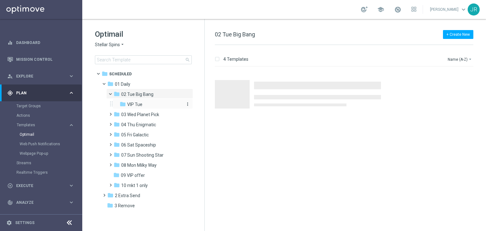
click at [134, 102] on span "VIP Tue" at bounding box center [134, 105] width 15 height 6
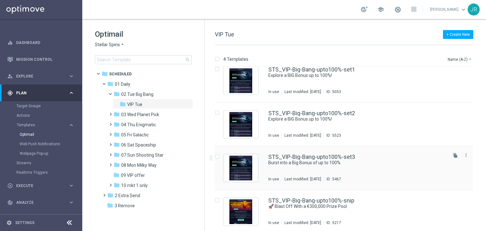
scroll to position [10, 0]
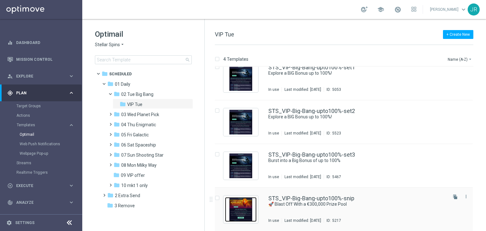
click at [239, 212] on img "Press SPACE to select this row." at bounding box center [241, 209] width 32 height 25
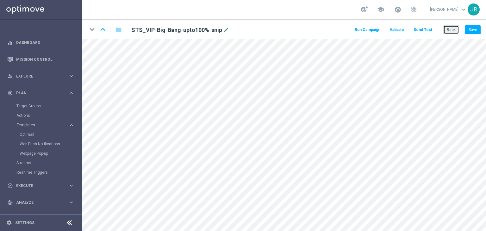
click at [454, 31] on button "Back" at bounding box center [451, 29] width 16 height 9
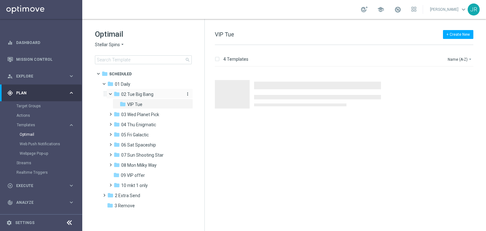
click at [150, 92] on span "02 Tue Big Bang" at bounding box center [137, 94] width 32 height 6
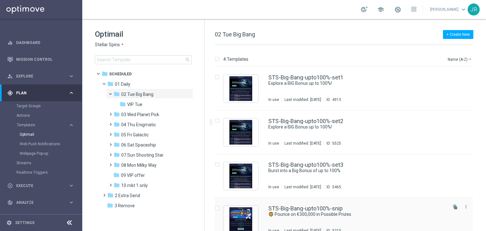
scroll to position [10, 0]
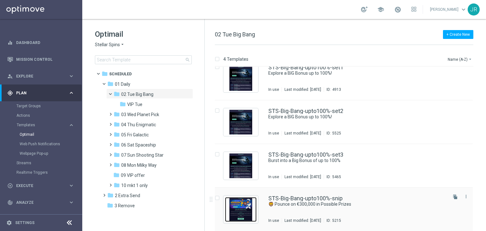
click at [228, 210] on img "Press SPACE to select this row." at bounding box center [241, 209] width 32 height 25
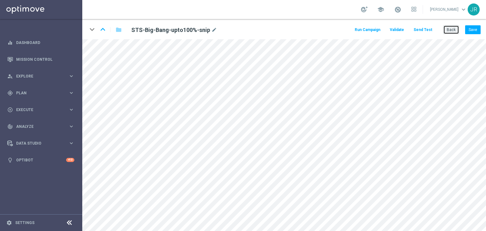
click at [449, 29] on button "Back" at bounding box center [451, 29] width 16 height 9
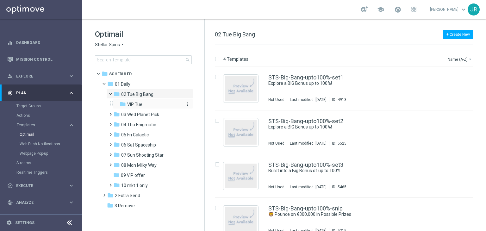
click at [136, 103] on span "VIP Tue" at bounding box center [134, 105] width 15 height 6
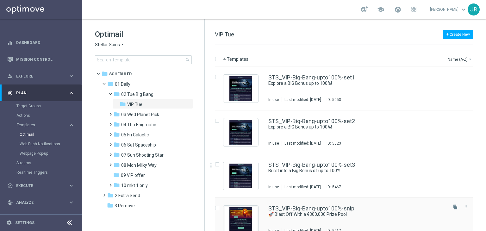
scroll to position [10, 0]
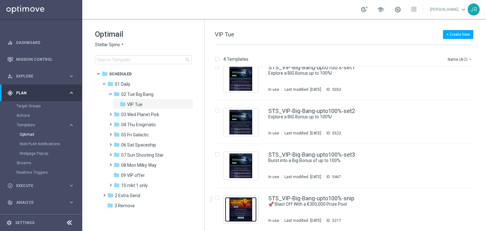
drag, startPoint x: 238, startPoint y: 213, endPoint x: 263, endPoint y: 60, distance: 154.5
click at [239, 212] on img "Press SPACE to select this row." at bounding box center [241, 209] width 32 height 25
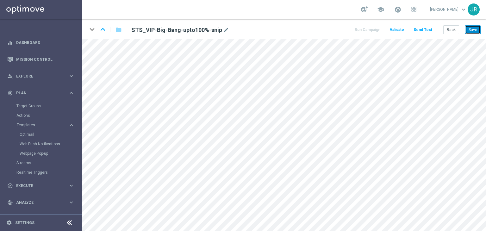
drag, startPoint x: 474, startPoint y: 27, endPoint x: 465, endPoint y: 36, distance: 13.9
click at [474, 27] on button "Save" at bounding box center [472, 29] width 15 height 9
click at [471, 28] on button "Save" at bounding box center [472, 29] width 15 height 9
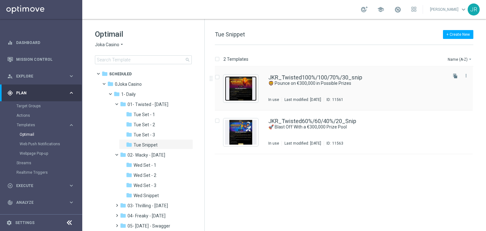
click at [231, 87] on img "Press SPACE to select this row." at bounding box center [241, 88] width 32 height 25
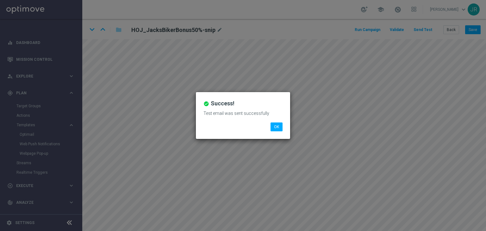
click at [270, 125] on button "OK" at bounding box center [276, 126] width 12 height 9
click at [276, 130] on button "OK" at bounding box center [276, 126] width 12 height 9
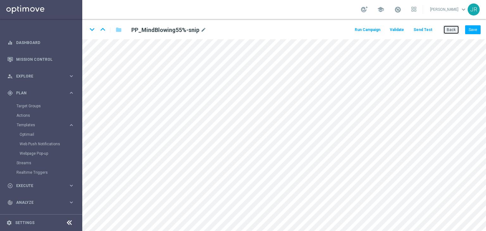
drag, startPoint x: 0, startPoint y: 0, endPoint x: 457, endPoint y: 28, distance: 457.5
click at [457, 28] on button "Back" at bounding box center [451, 29] width 16 height 9
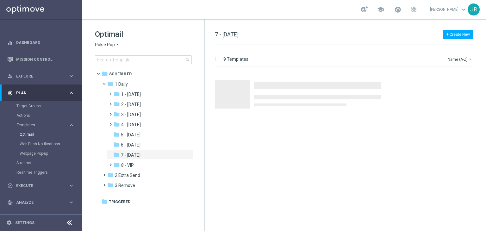
click at [144, 117] on div "folder 3 - [DATE]" at bounding box center [147, 114] width 67 height 7
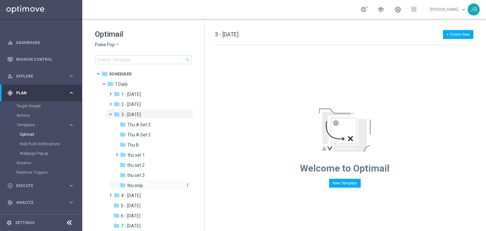
click at [144, 188] on div "folder thu snip" at bounding box center [151, 185] width 62 height 7
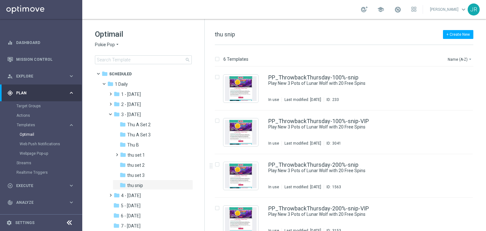
click at [108, 45] on span "Pokie Pop" at bounding box center [105, 45] width 20 height 6
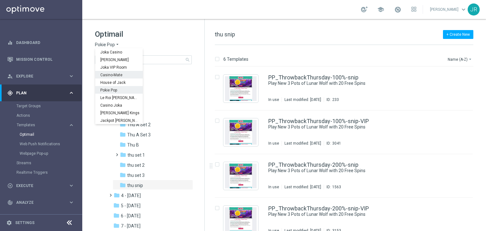
click at [0, 0] on span "Casino-Mate" at bounding box center [0, 0] width 0 height 0
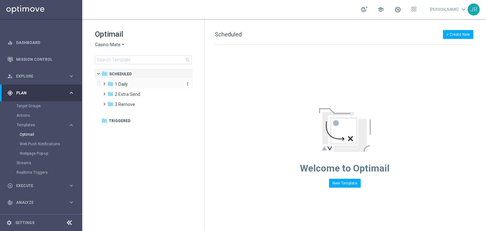
click at [121, 84] on span "1 Daily" at bounding box center [121, 84] width 13 height 6
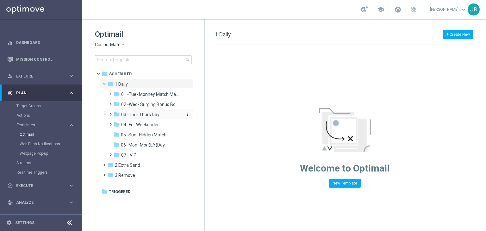
click at [130, 112] on span "03 -Thu- Thurs Day" at bounding box center [140, 115] width 38 height 6
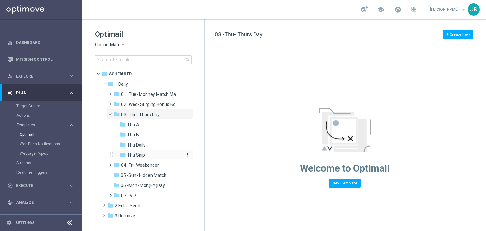
click at [137, 152] on span "Thu Snip" at bounding box center [136, 155] width 18 height 6
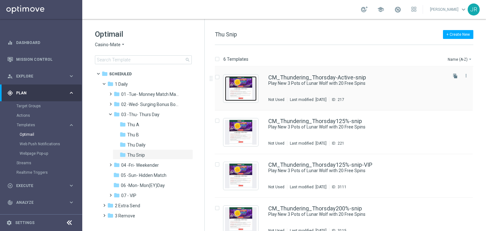
click at [234, 91] on img "Press SPACE to select this row." at bounding box center [241, 88] width 32 height 25
